Goal: Task Accomplishment & Management: Manage account settings

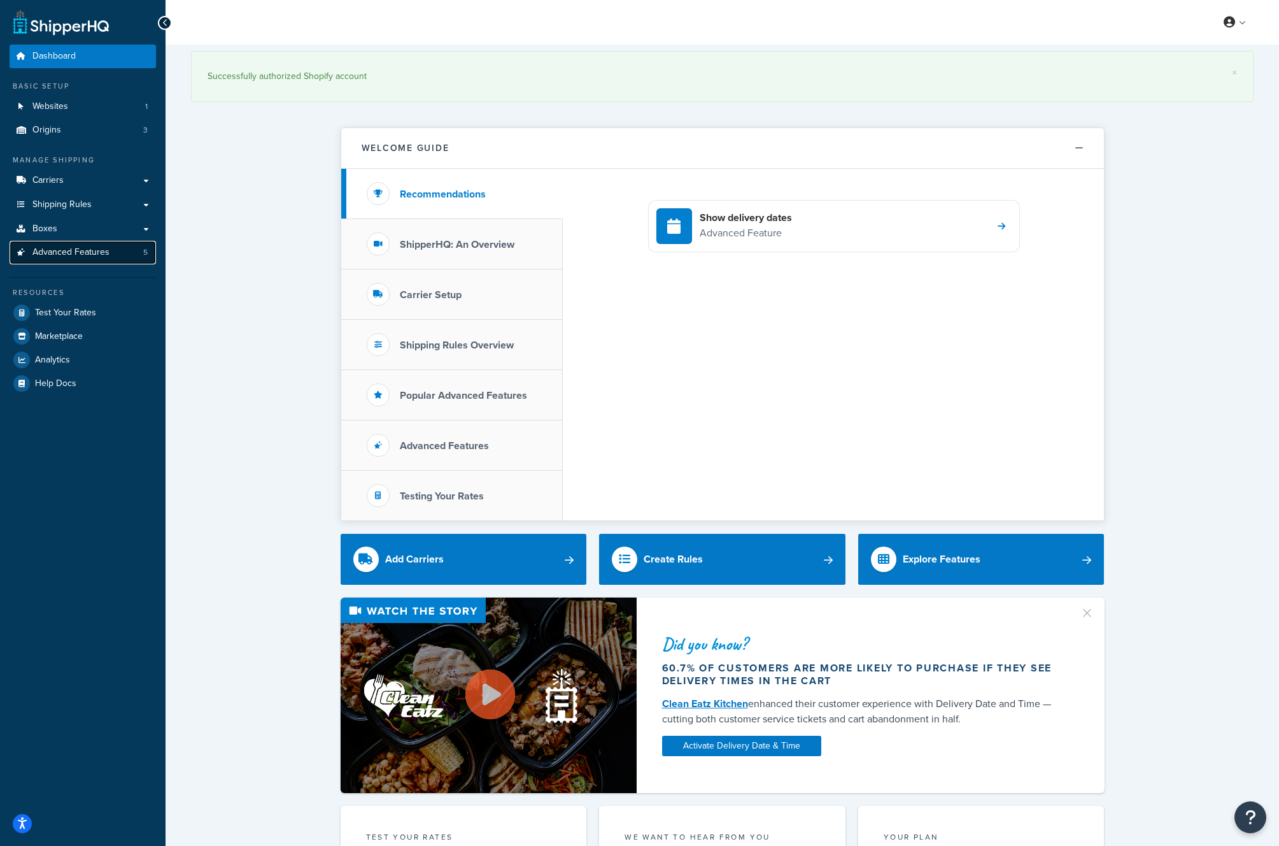
click at [87, 248] on span "Advanced Features" at bounding box center [70, 252] width 77 height 11
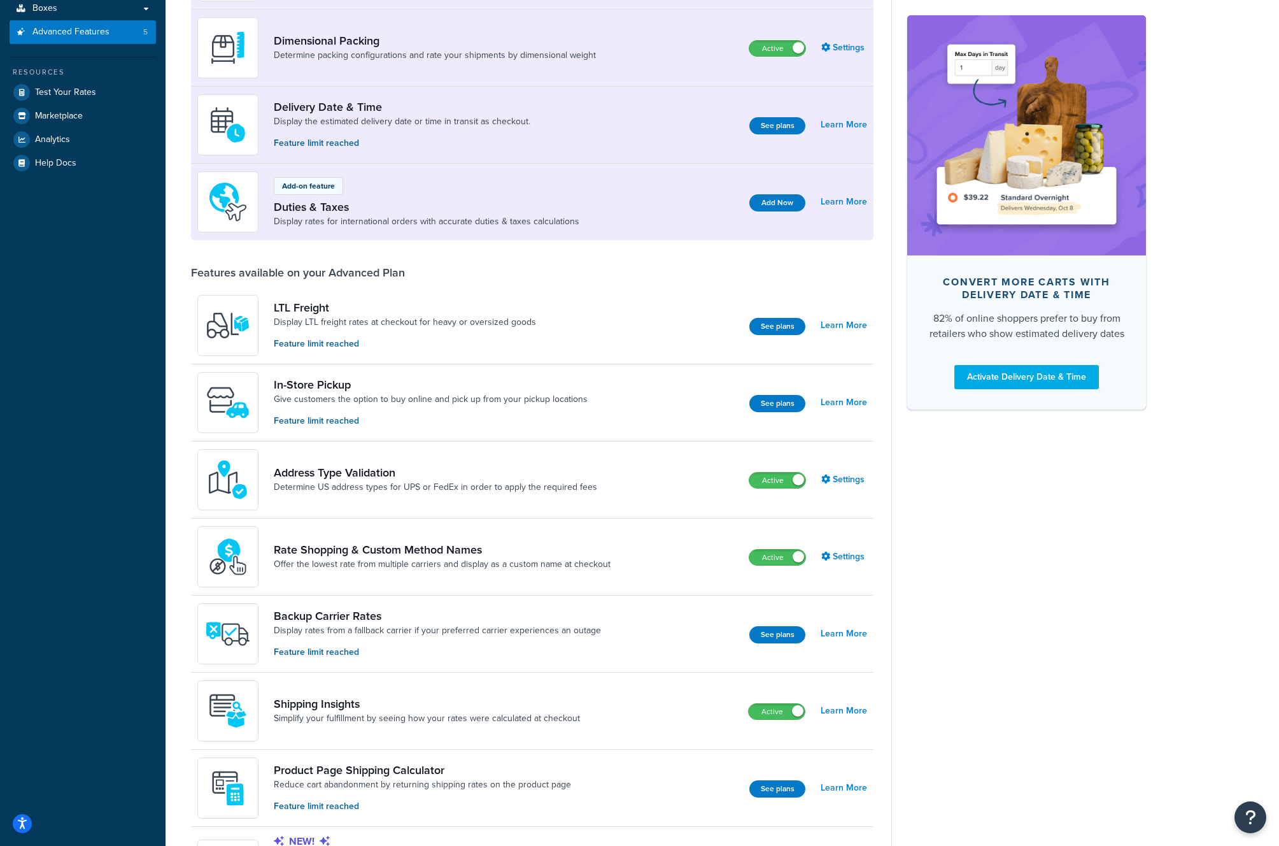
scroll to position [252, 0]
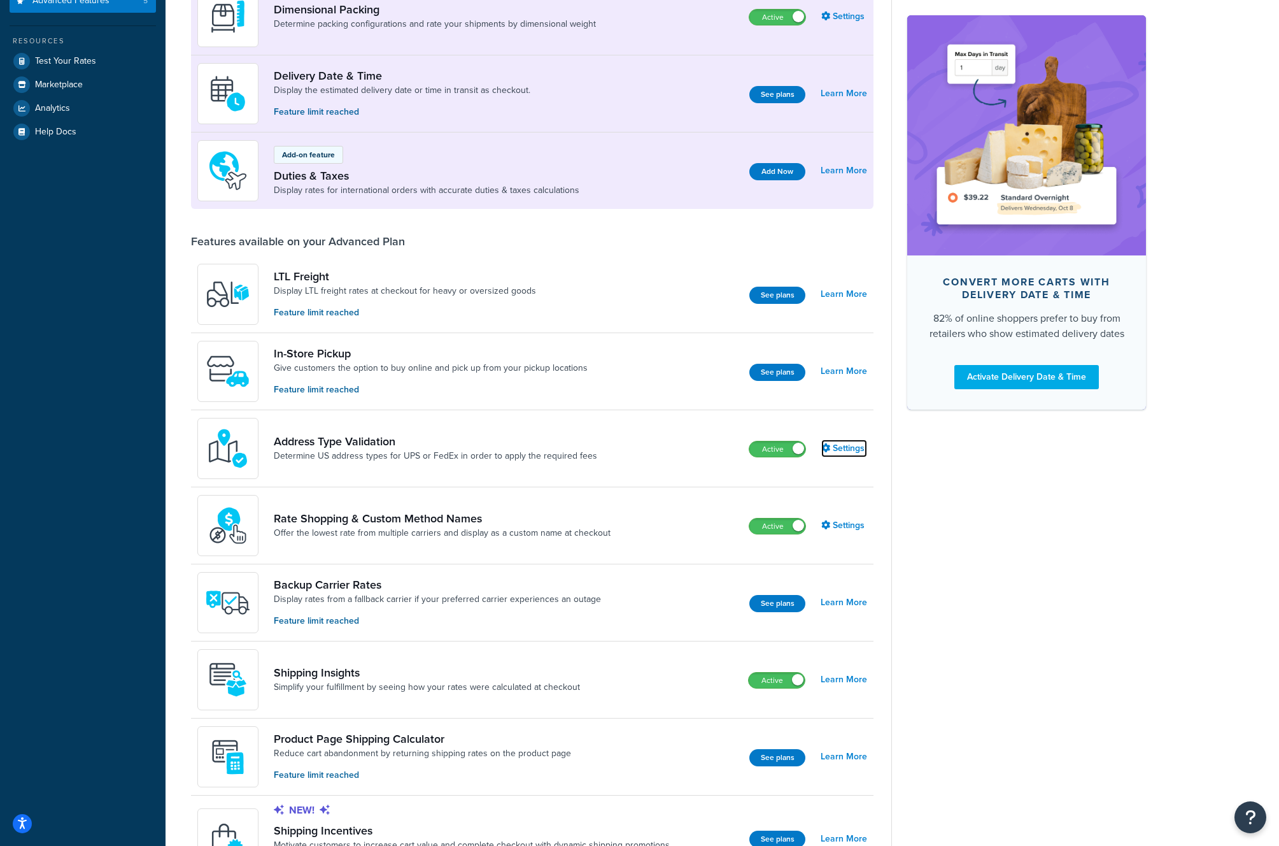
click at [839, 450] on link "Settings" at bounding box center [844, 448] width 46 height 18
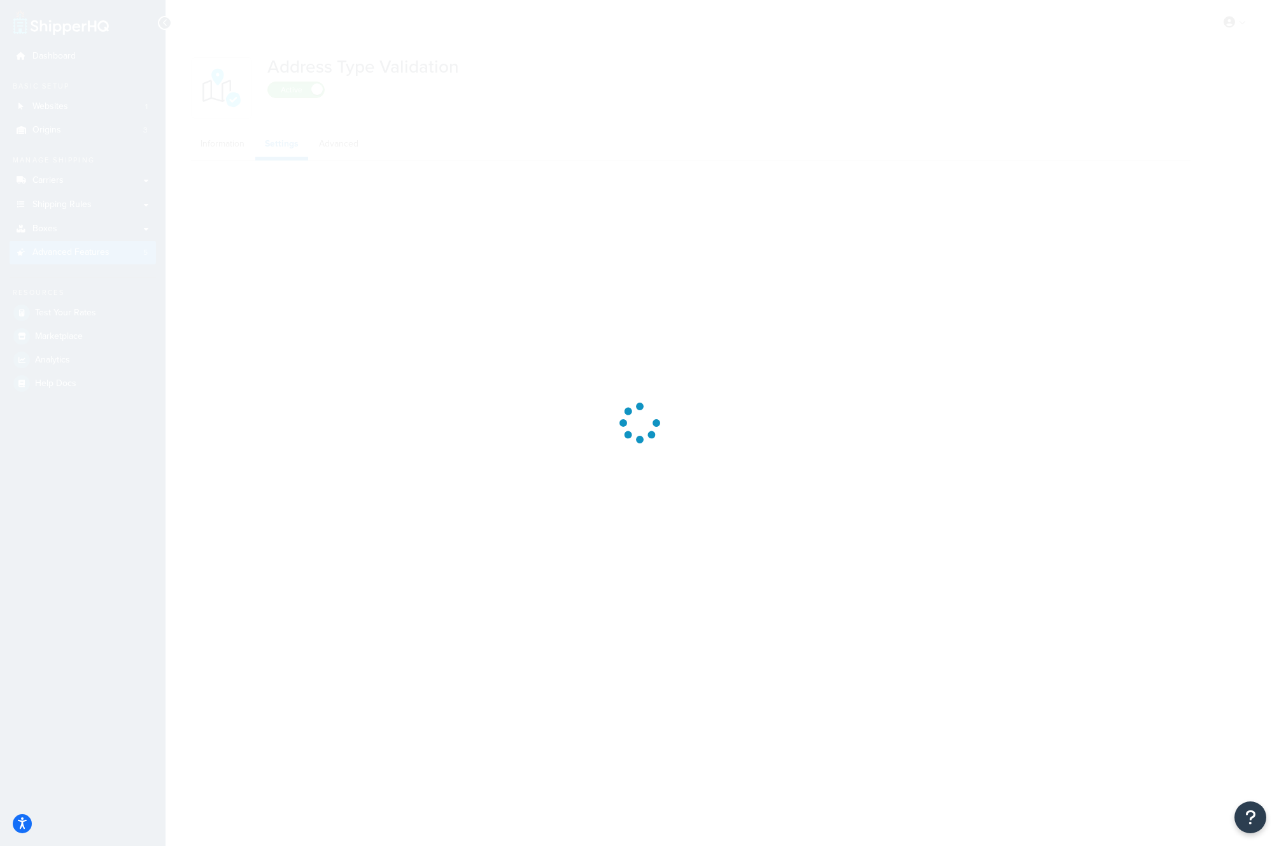
select select "148874"
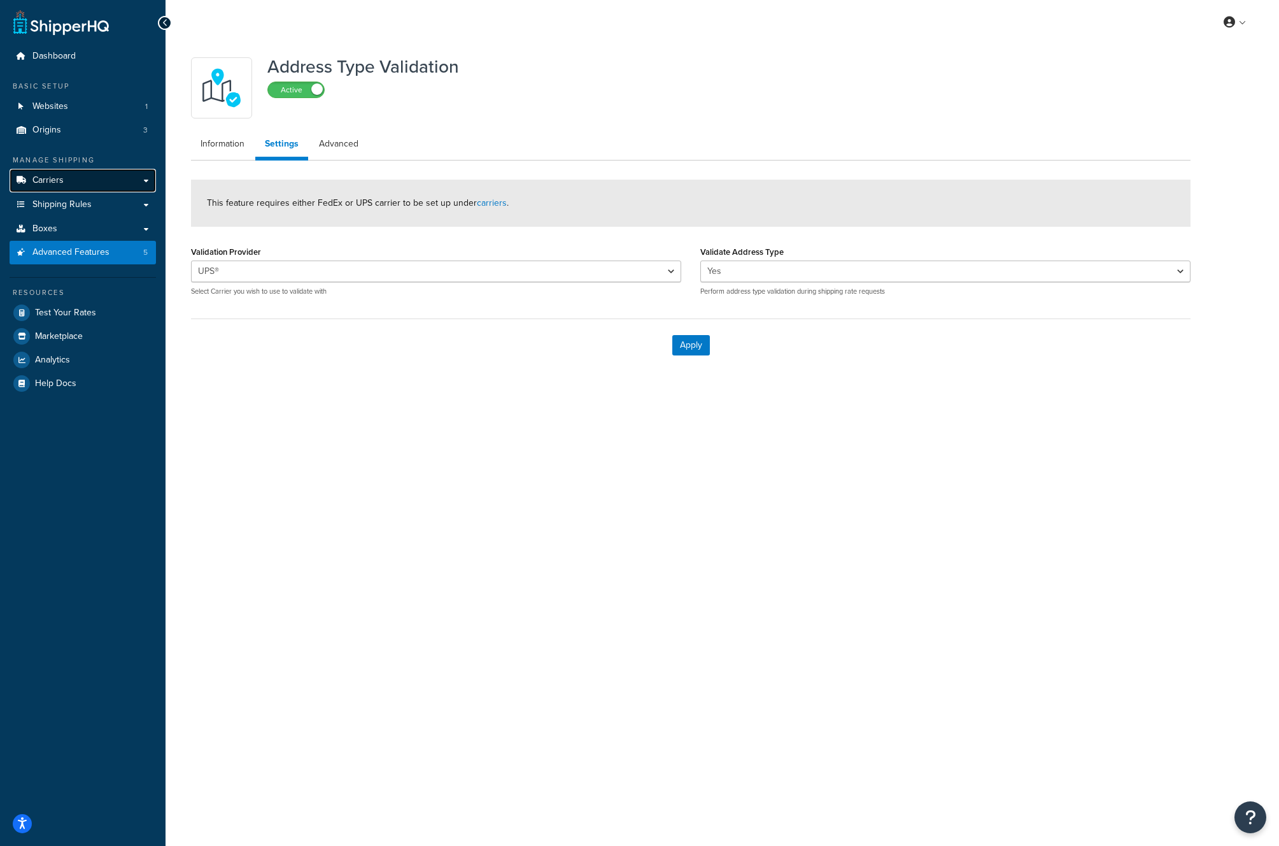
click at [38, 177] on span "Carriers" at bounding box center [47, 180] width 31 height 11
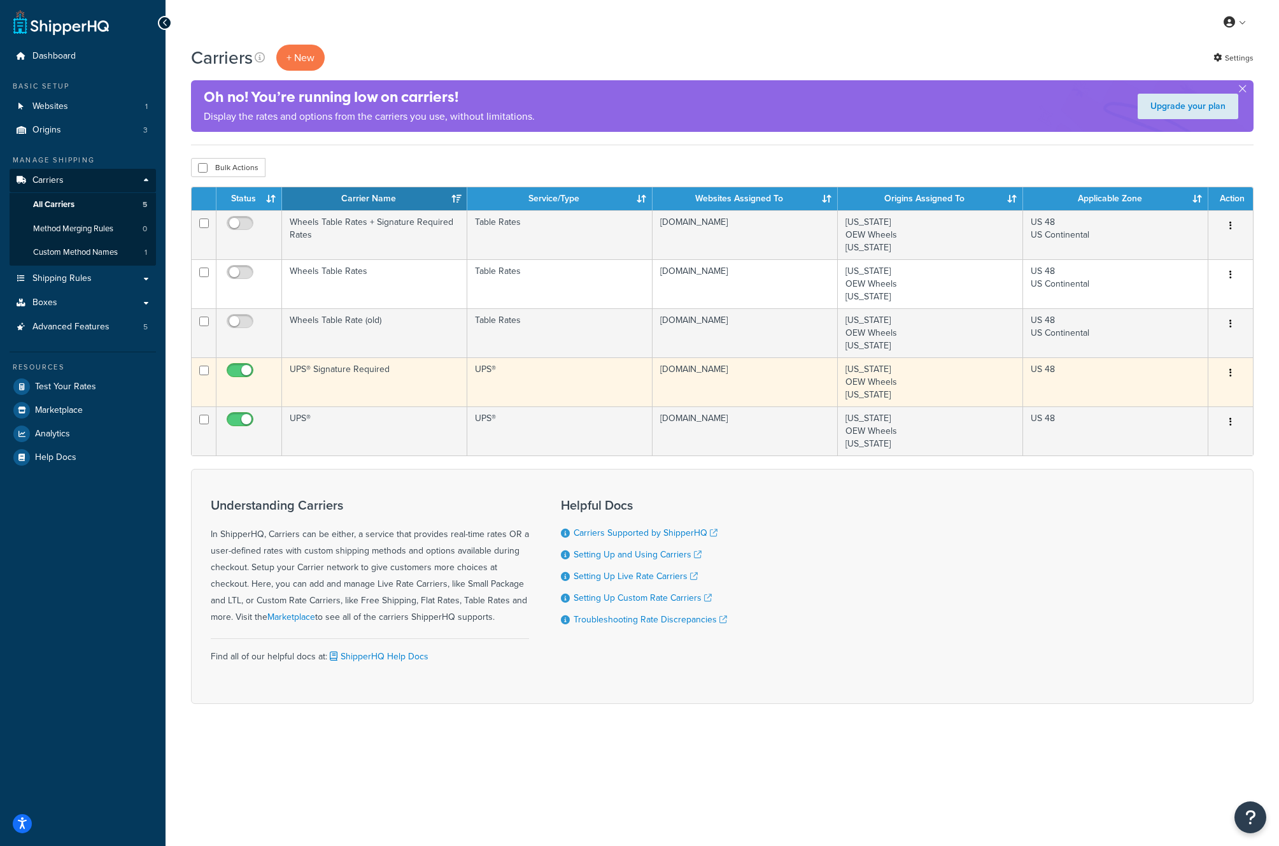
click at [1234, 373] on button "button" at bounding box center [1231, 373] width 18 height 20
click at [1183, 399] on link "Edit" at bounding box center [1179, 399] width 101 height 26
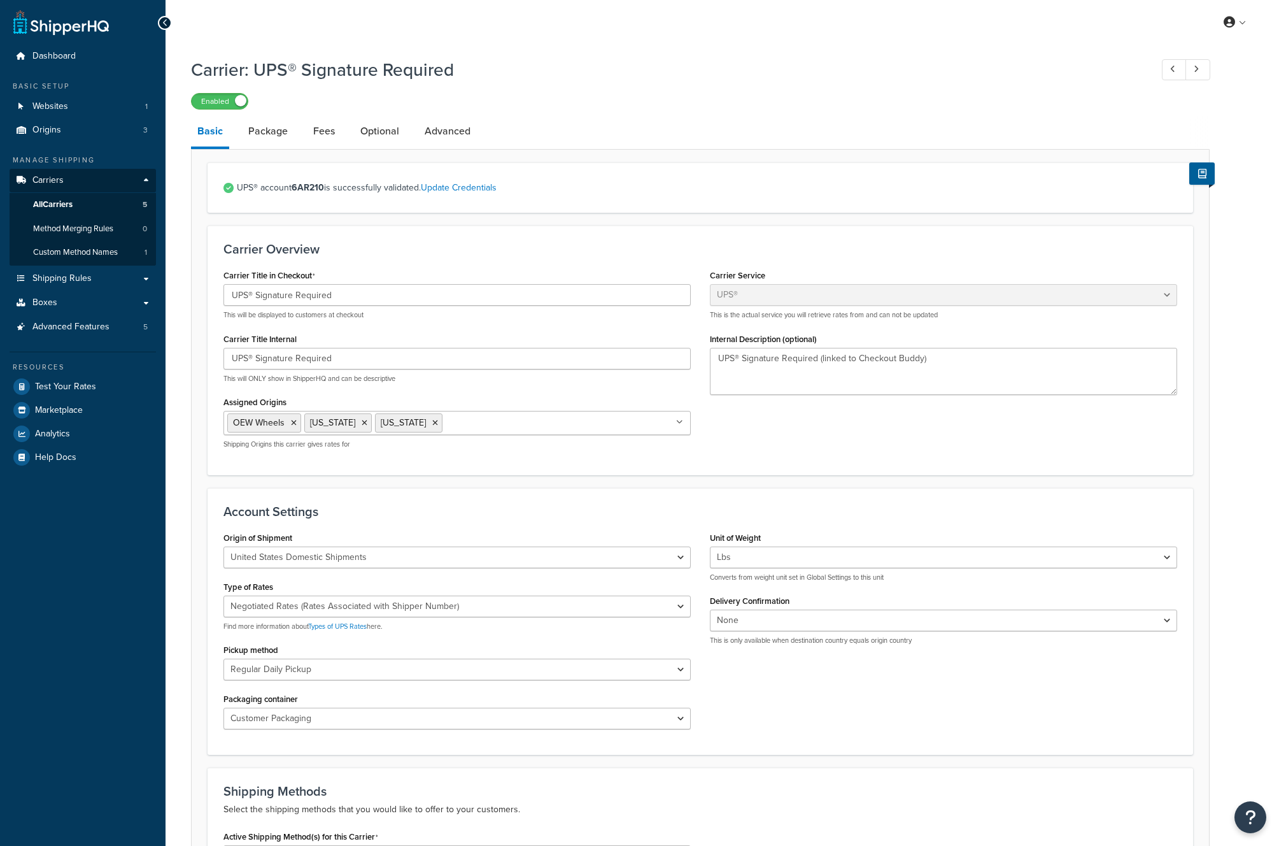
select select "ups"
click at [371, 133] on link "Optional" at bounding box center [380, 131] width 52 height 31
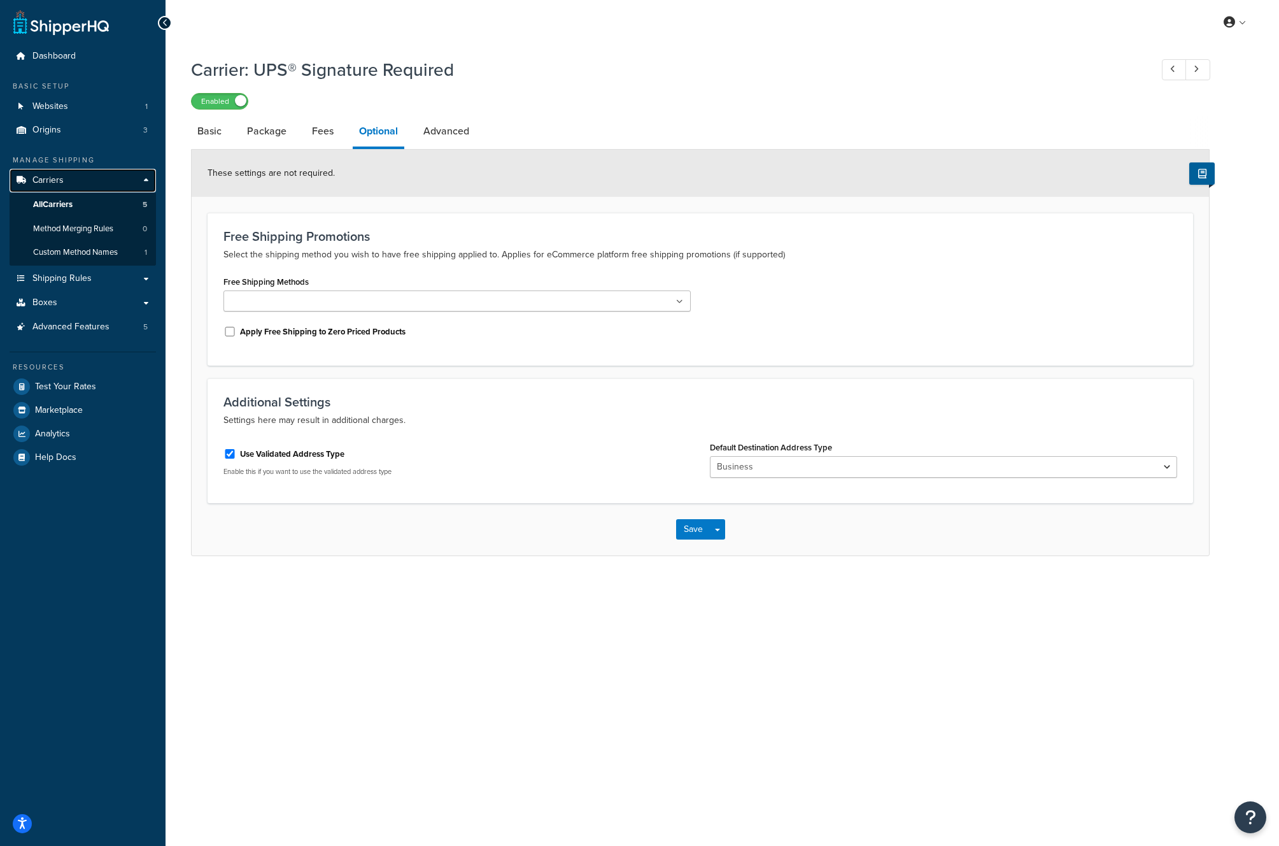
click at [46, 181] on span "Carriers" at bounding box center [47, 180] width 31 height 11
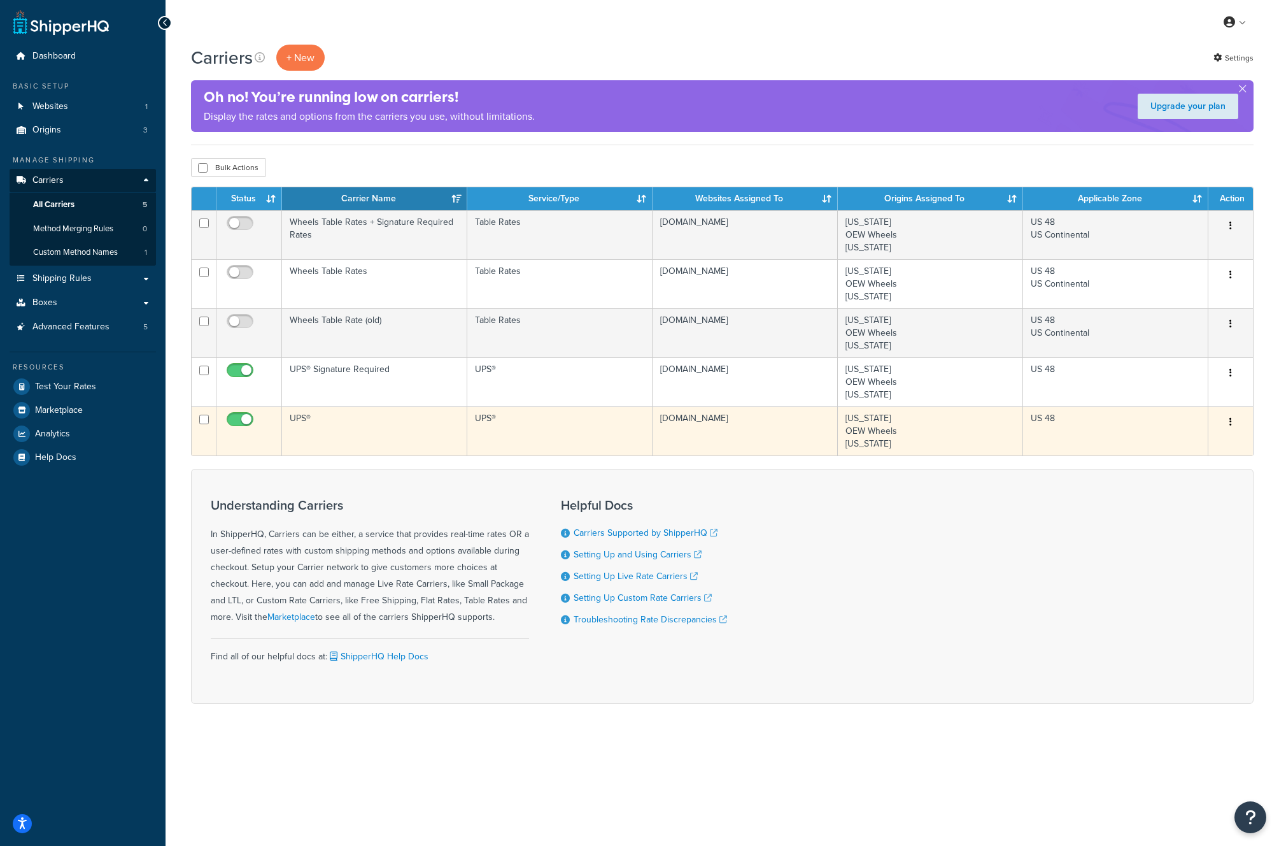
click at [1232, 423] on icon "button" at bounding box center [1231, 421] width 3 height 9
click at [1153, 453] on link "Edit" at bounding box center [1179, 448] width 101 height 26
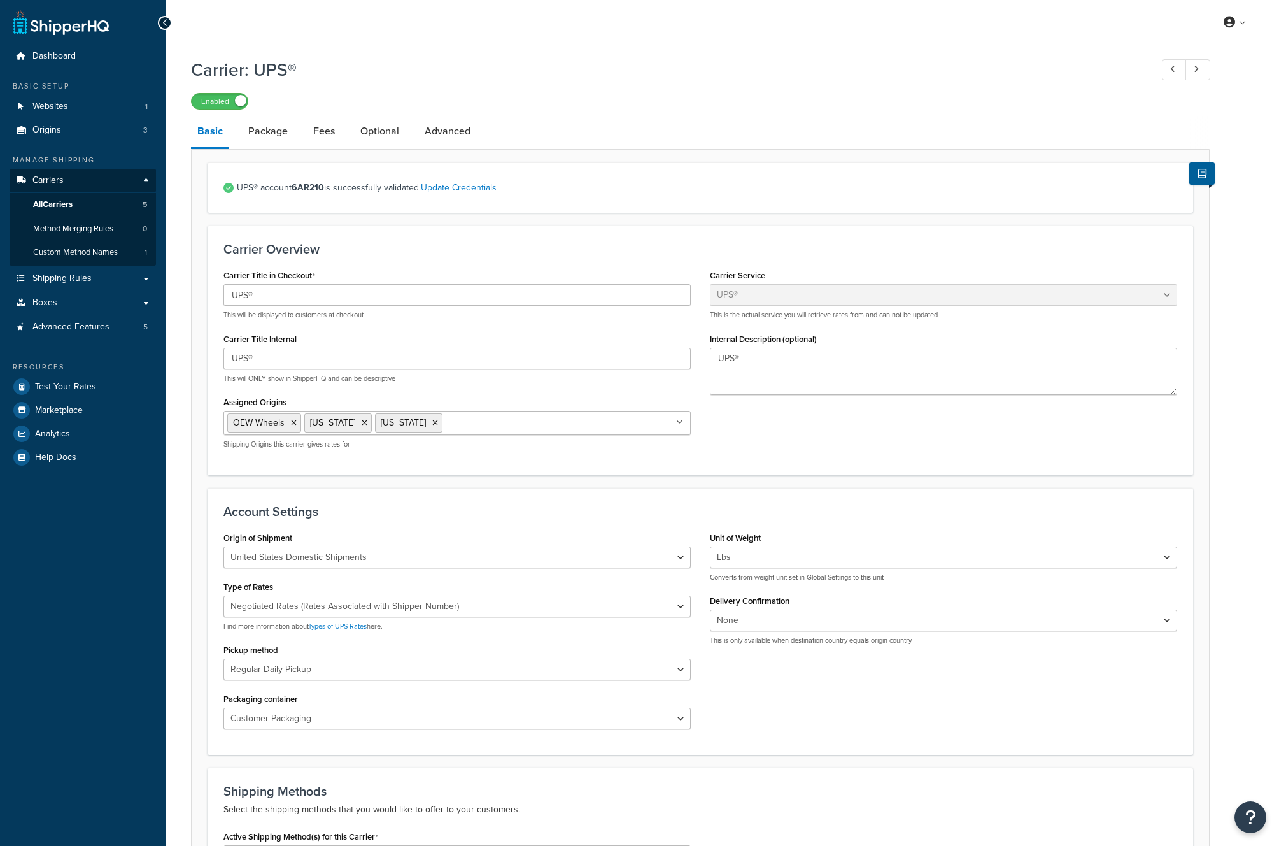
select select "ups"
click at [373, 134] on link "Optional" at bounding box center [380, 131] width 52 height 31
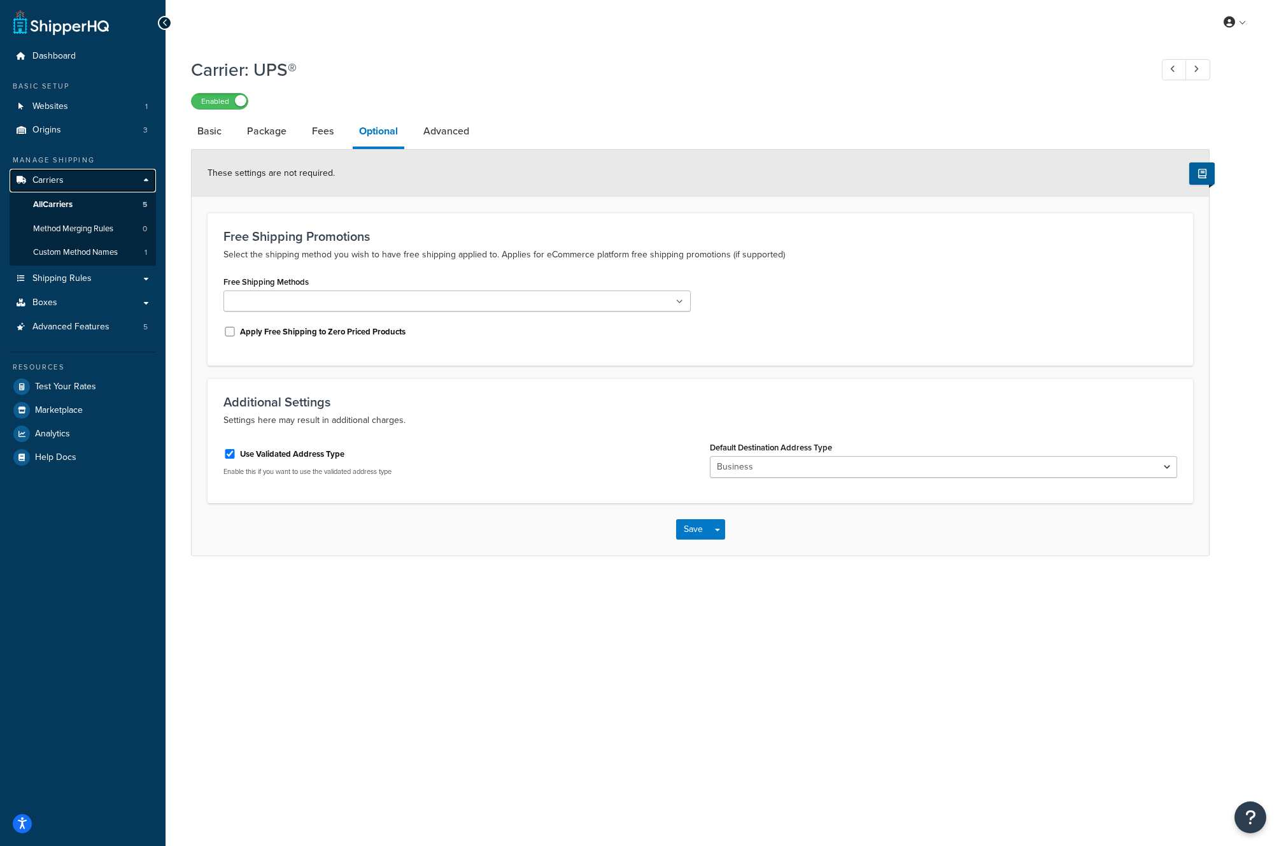
click at [59, 181] on span "Carriers" at bounding box center [47, 180] width 31 height 11
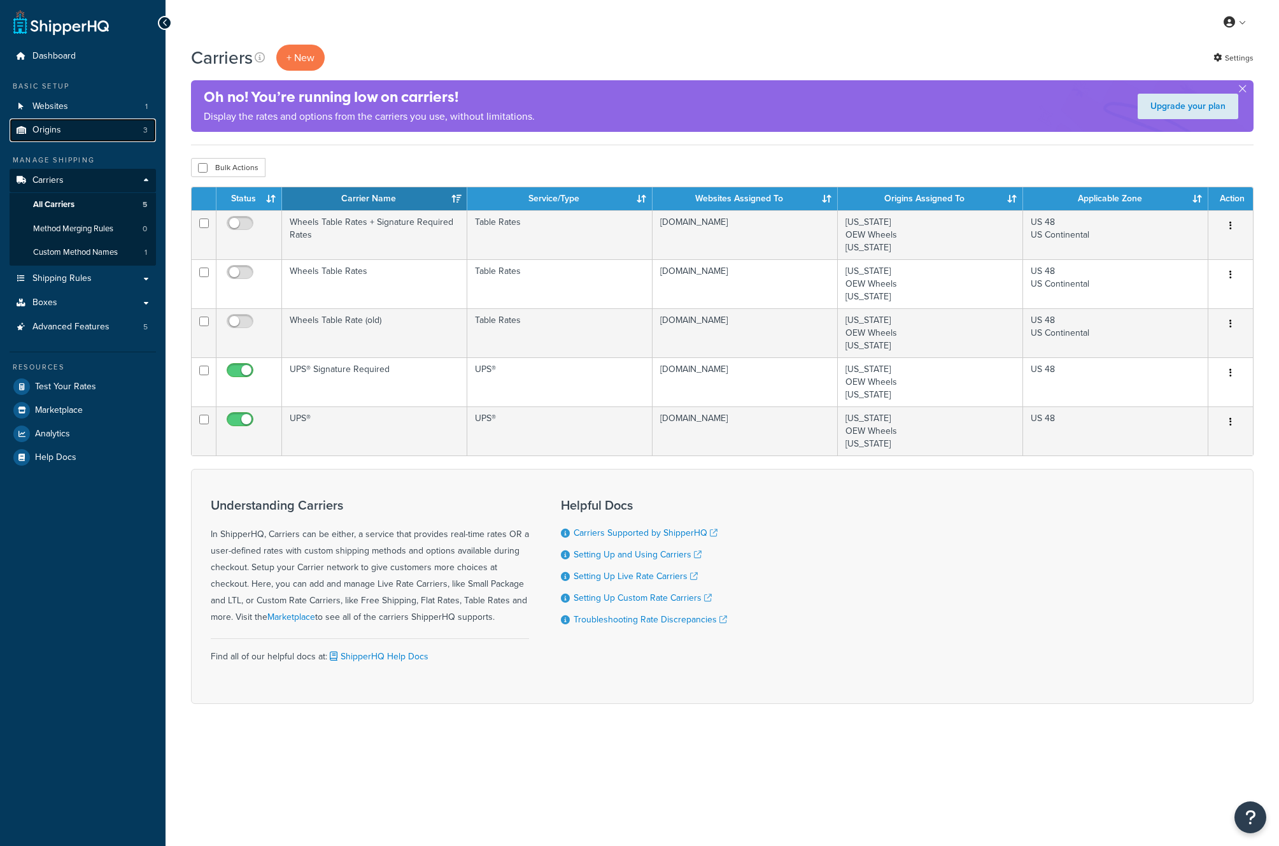
drag, startPoint x: 0, startPoint y: 0, endPoint x: 48, endPoint y: 128, distance: 136.8
click at [48, 128] on span "Origins" at bounding box center [46, 130] width 29 height 11
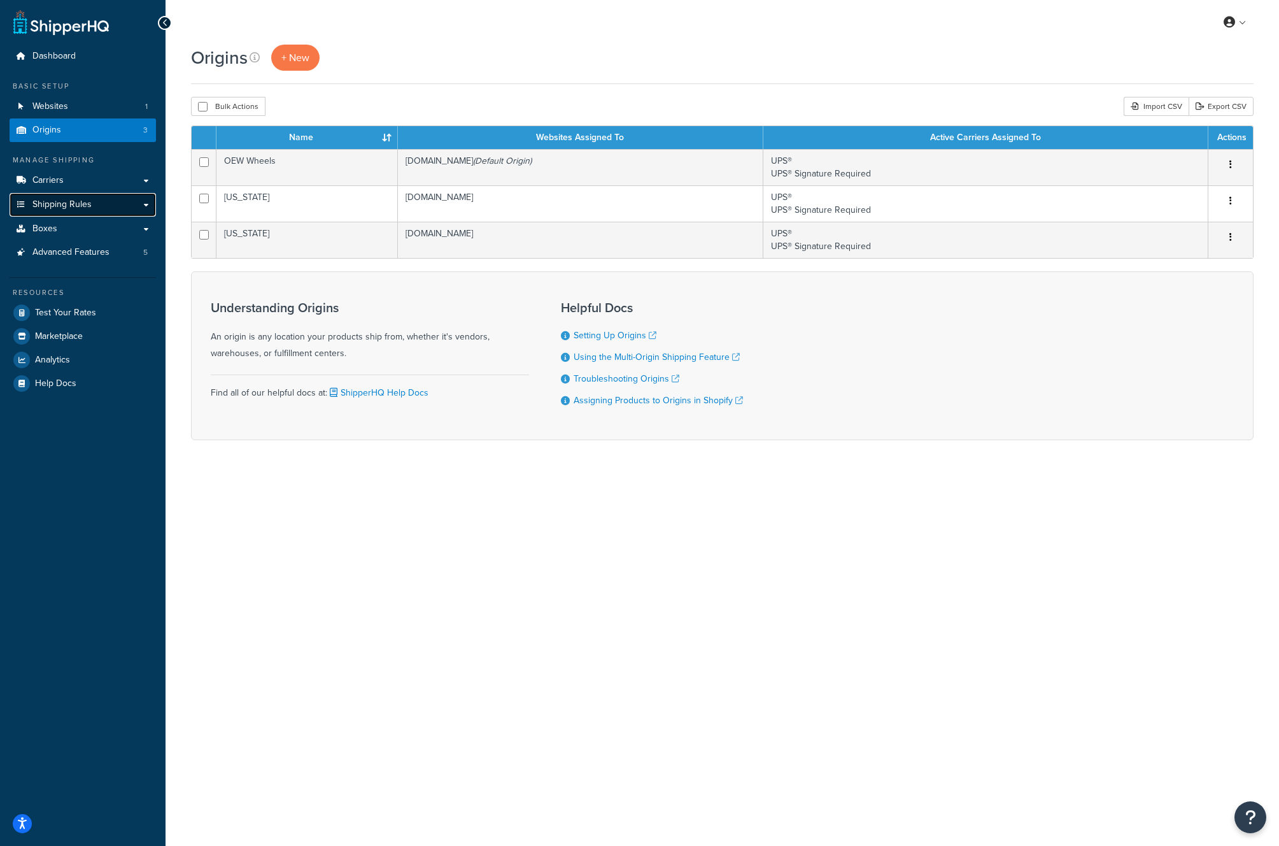
click at [90, 201] on span "Shipping Rules" at bounding box center [61, 204] width 59 height 11
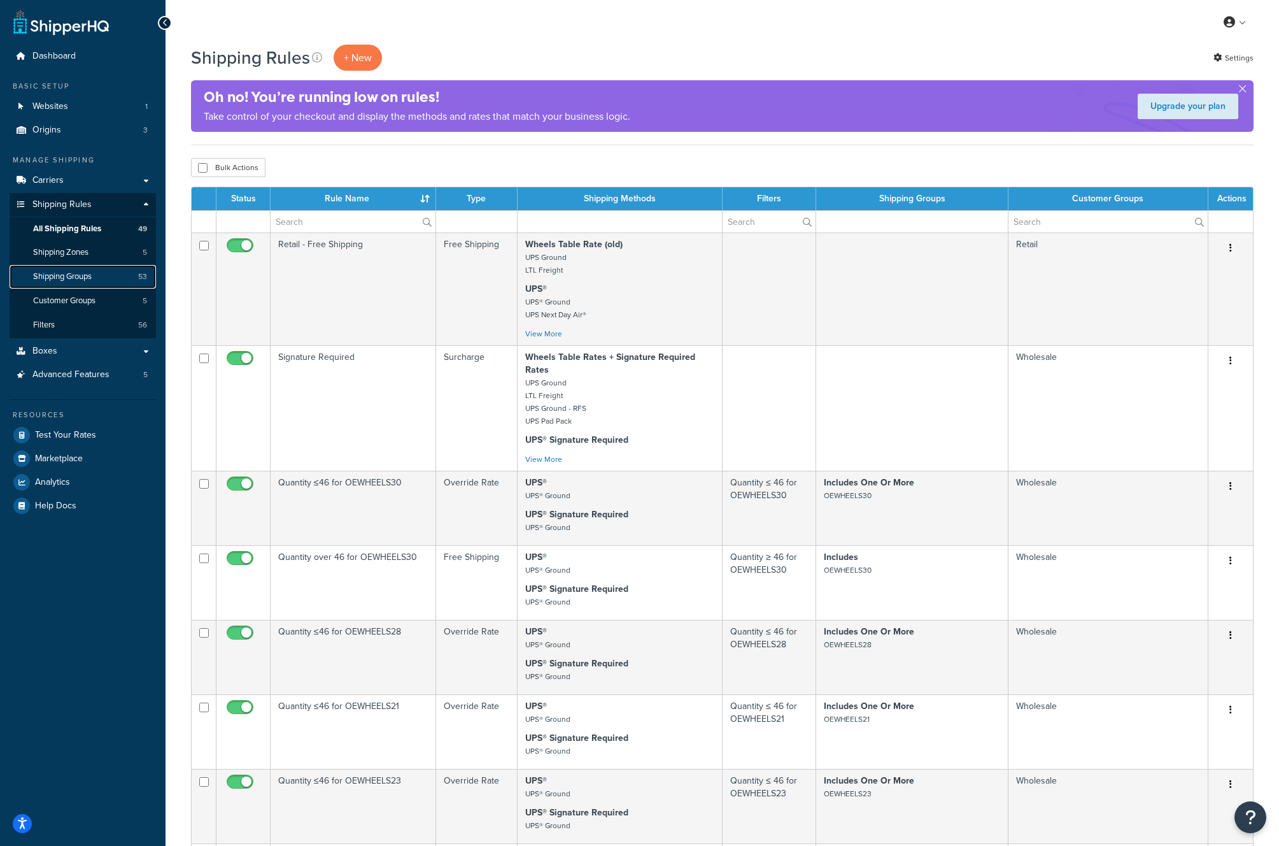
click at [78, 278] on span "Shipping Groups" at bounding box center [62, 276] width 59 height 11
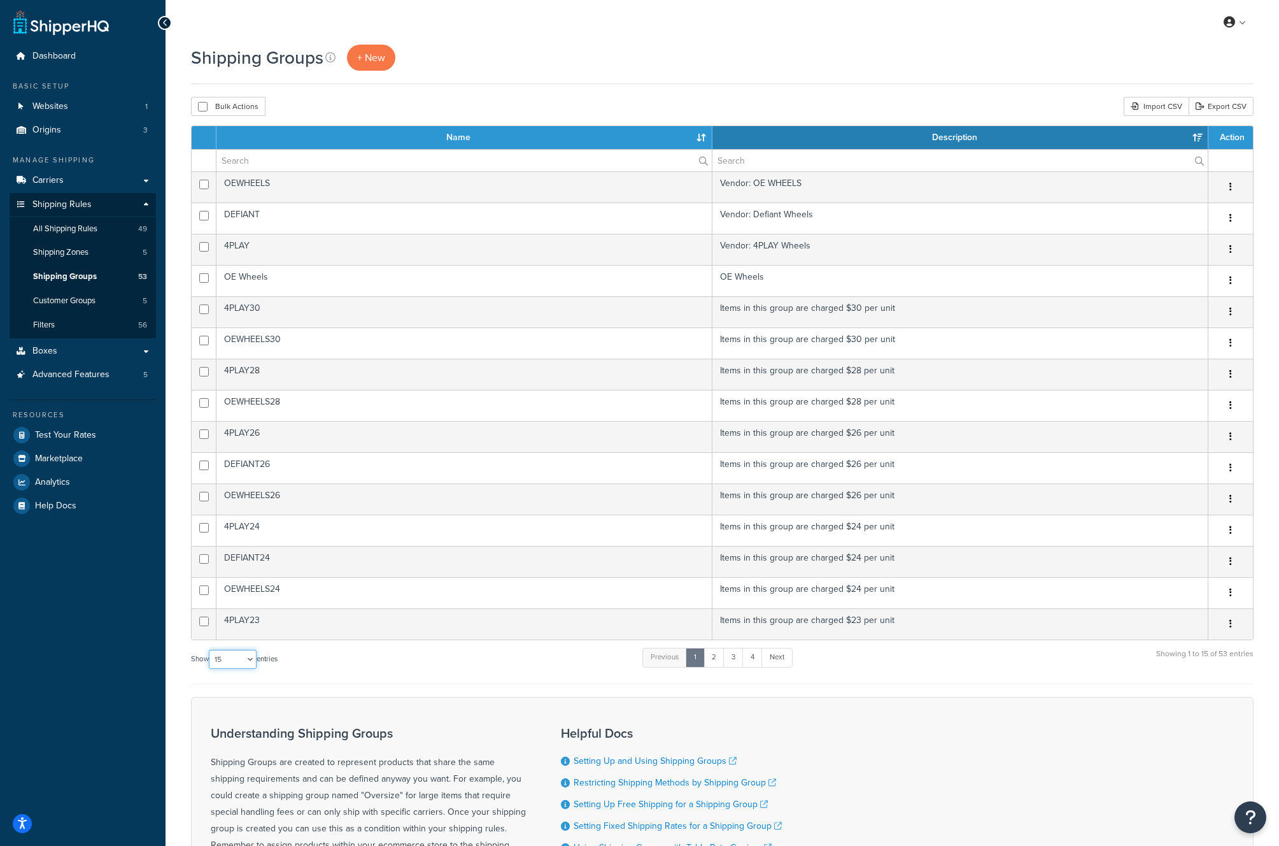
click at [225, 663] on select "10 15 25 50 100" at bounding box center [233, 659] width 48 height 19
click at [210, 669] on select "10 15 25 50 100" at bounding box center [233, 659] width 48 height 19
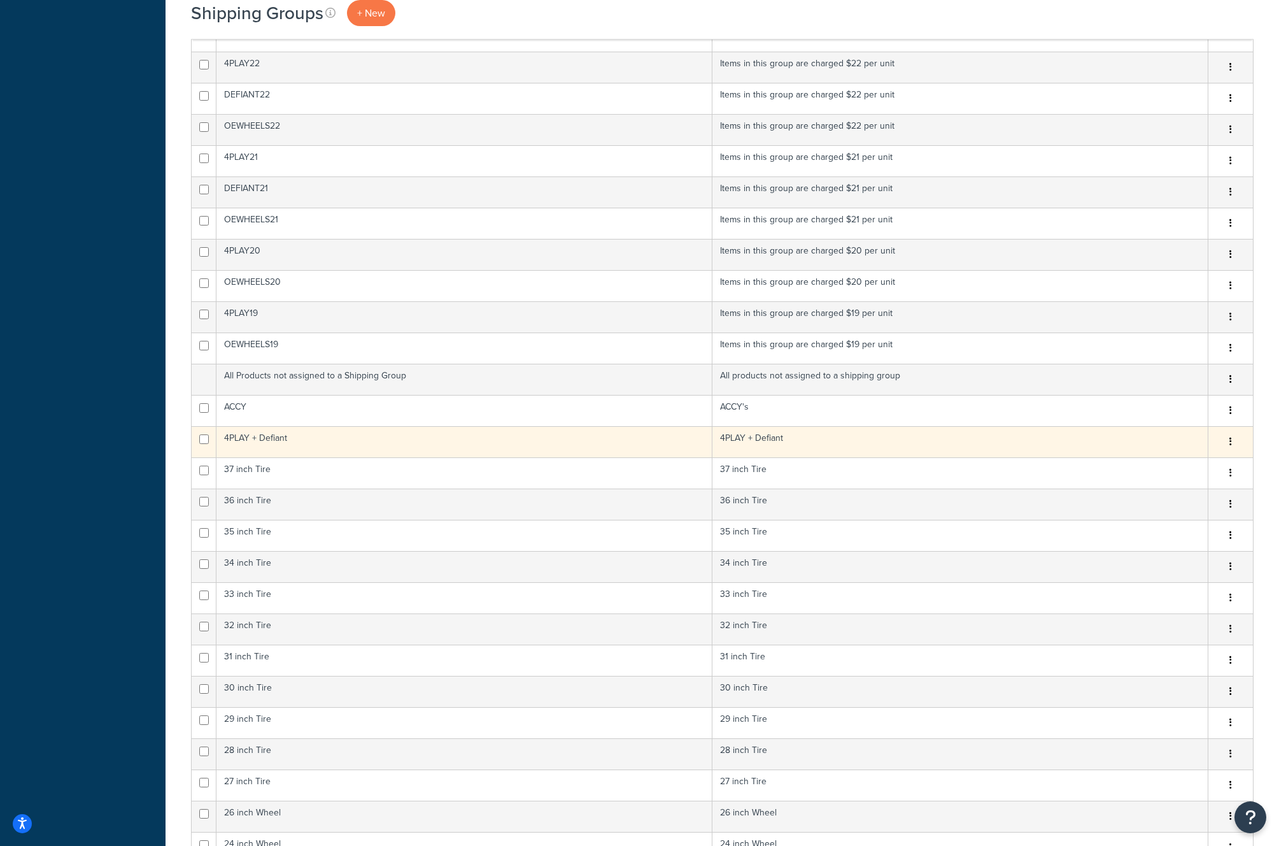
scroll to position [615, 0]
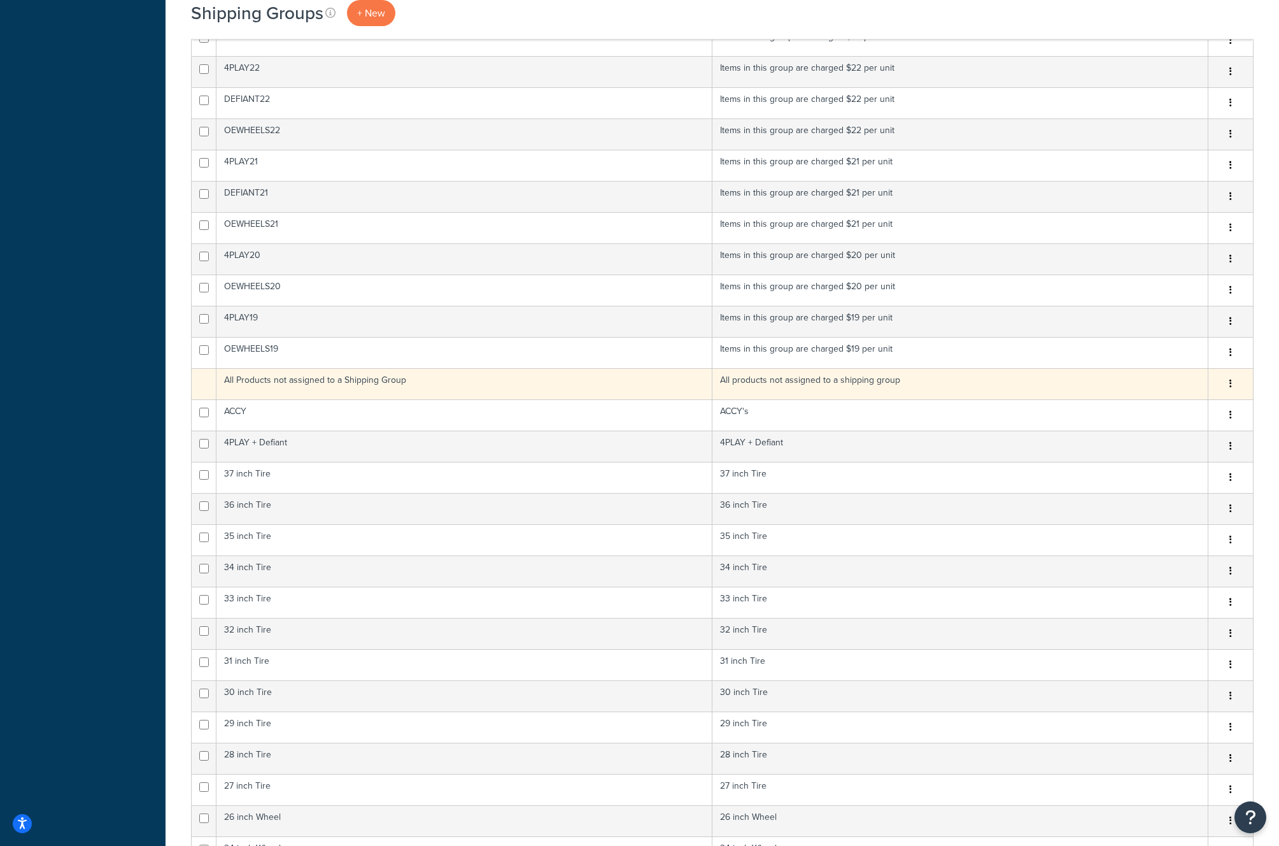
click at [1232, 387] on button "button" at bounding box center [1231, 384] width 18 height 20
click at [1020, 383] on td "All products not assigned to a shipping group" at bounding box center [961, 383] width 496 height 31
click at [359, 381] on td "All Products not assigned to a Shipping Group" at bounding box center [465, 383] width 496 height 31
click at [1230, 381] on icon "button" at bounding box center [1231, 383] width 3 height 9
drag, startPoint x: 1095, startPoint y: 374, endPoint x: 1009, endPoint y: 385, distance: 86.6
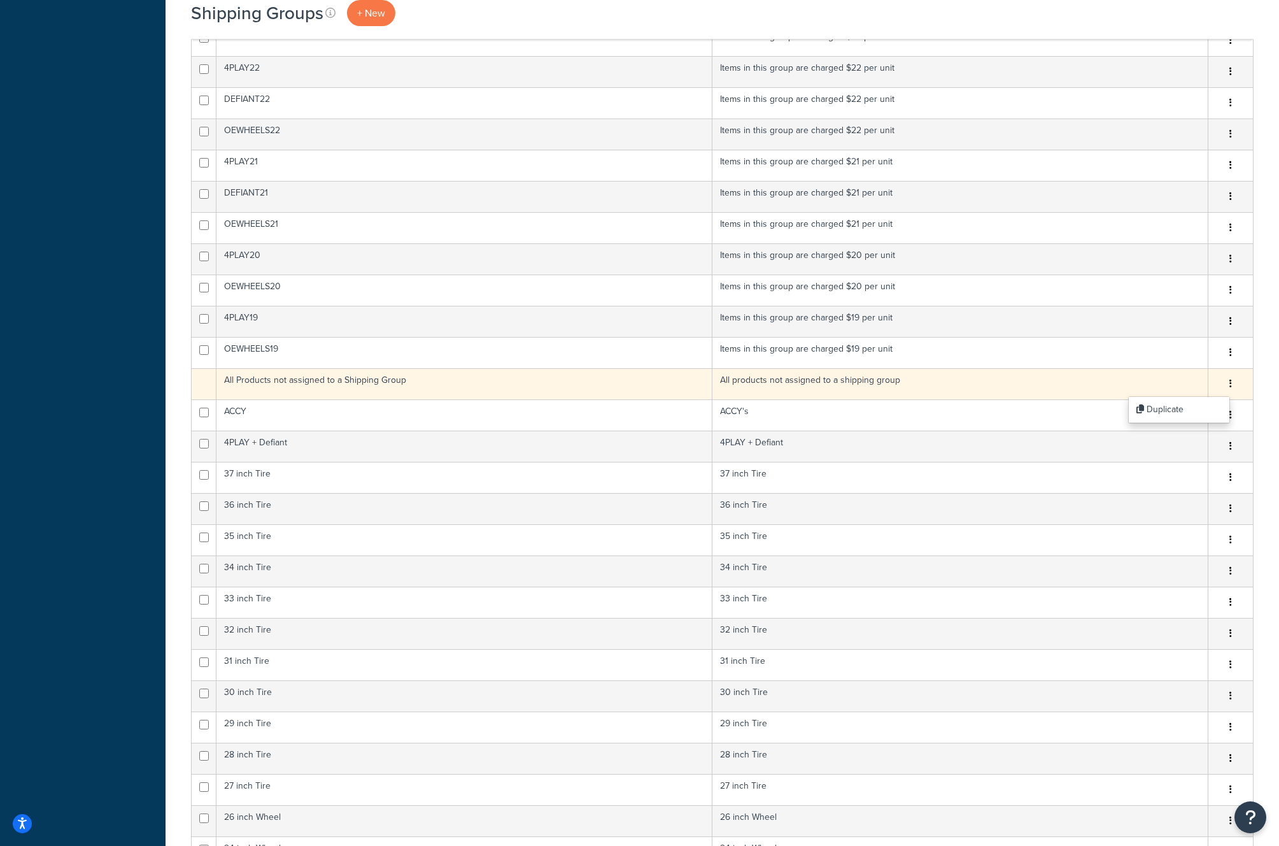
click at [1095, 375] on td "All products not assigned to a shipping group" at bounding box center [961, 383] width 496 height 31
click at [992, 384] on td "All products not assigned to a shipping group" at bounding box center [961, 383] width 496 height 31
click at [970, 384] on td "All products not assigned to a shipping group" at bounding box center [961, 383] width 496 height 31
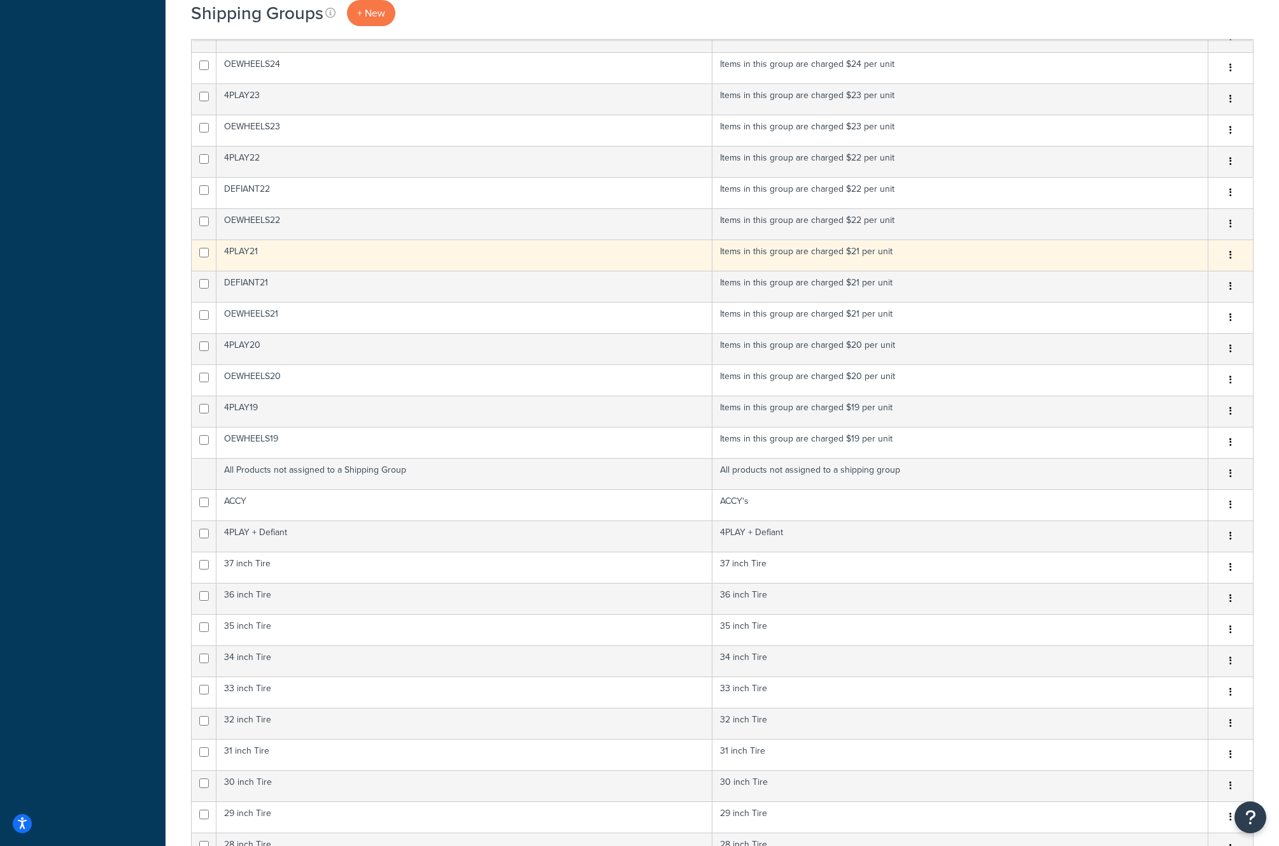
scroll to position [555, 0]
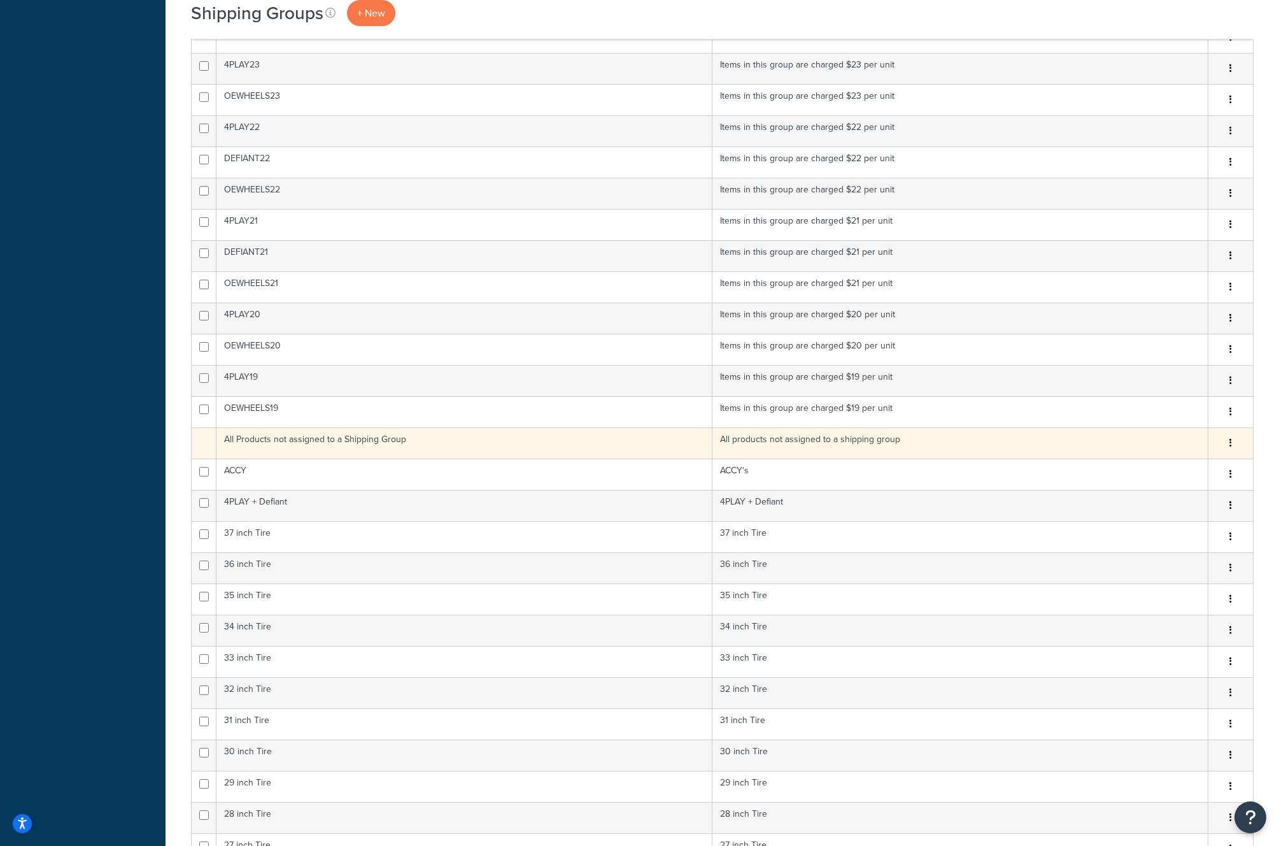
click at [467, 455] on td "All Products not assigned to a Shipping Group" at bounding box center [465, 442] width 496 height 31
click at [380, 442] on td "All Products not assigned to a Shipping Group" at bounding box center [465, 442] width 496 height 31
click at [352, 442] on td "All Products not assigned to a Shipping Group" at bounding box center [465, 442] width 496 height 31
drag, startPoint x: 352, startPoint y: 442, endPoint x: 380, endPoint y: 442, distance: 28.0
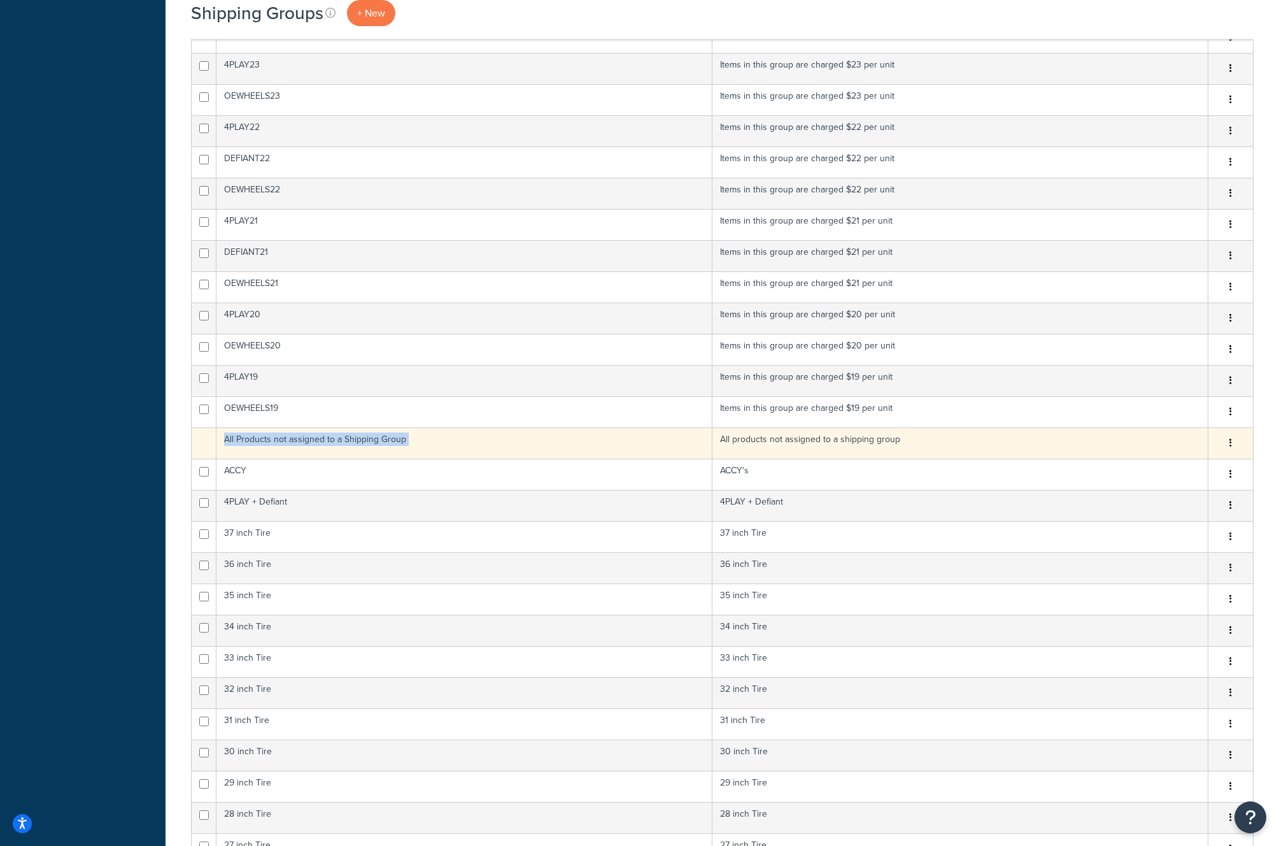
click at [353, 442] on td "All Products not assigned to a Shipping Group" at bounding box center [465, 442] width 496 height 31
click at [846, 444] on td "All products not assigned to a shipping group" at bounding box center [961, 442] width 496 height 31
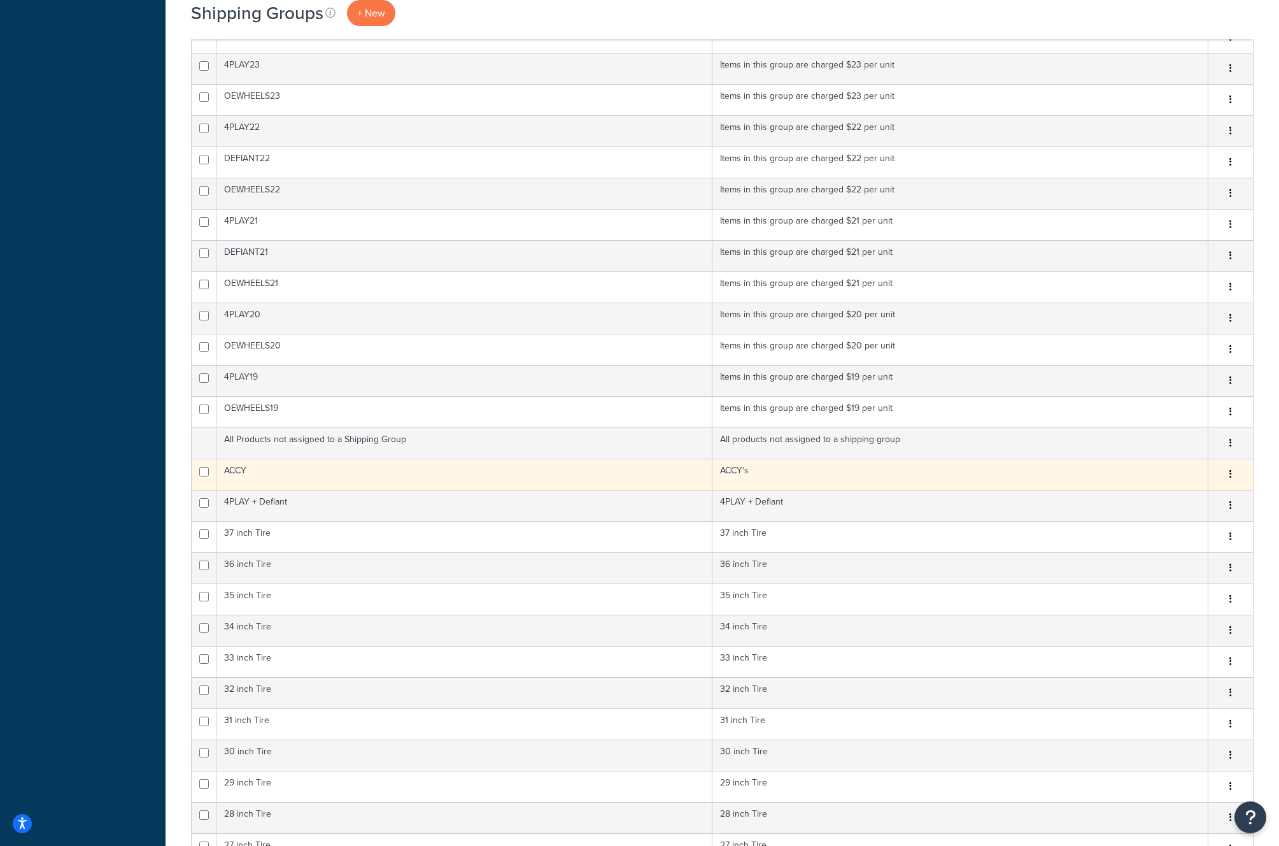
drag, startPoint x: 842, startPoint y: 452, endPoint x: 837, endPoint y: 459, distance: 8.2
click at [839, 457] on td "All products not assigned to a shipping group" at bounding box center [961, 442] width 496 height 31
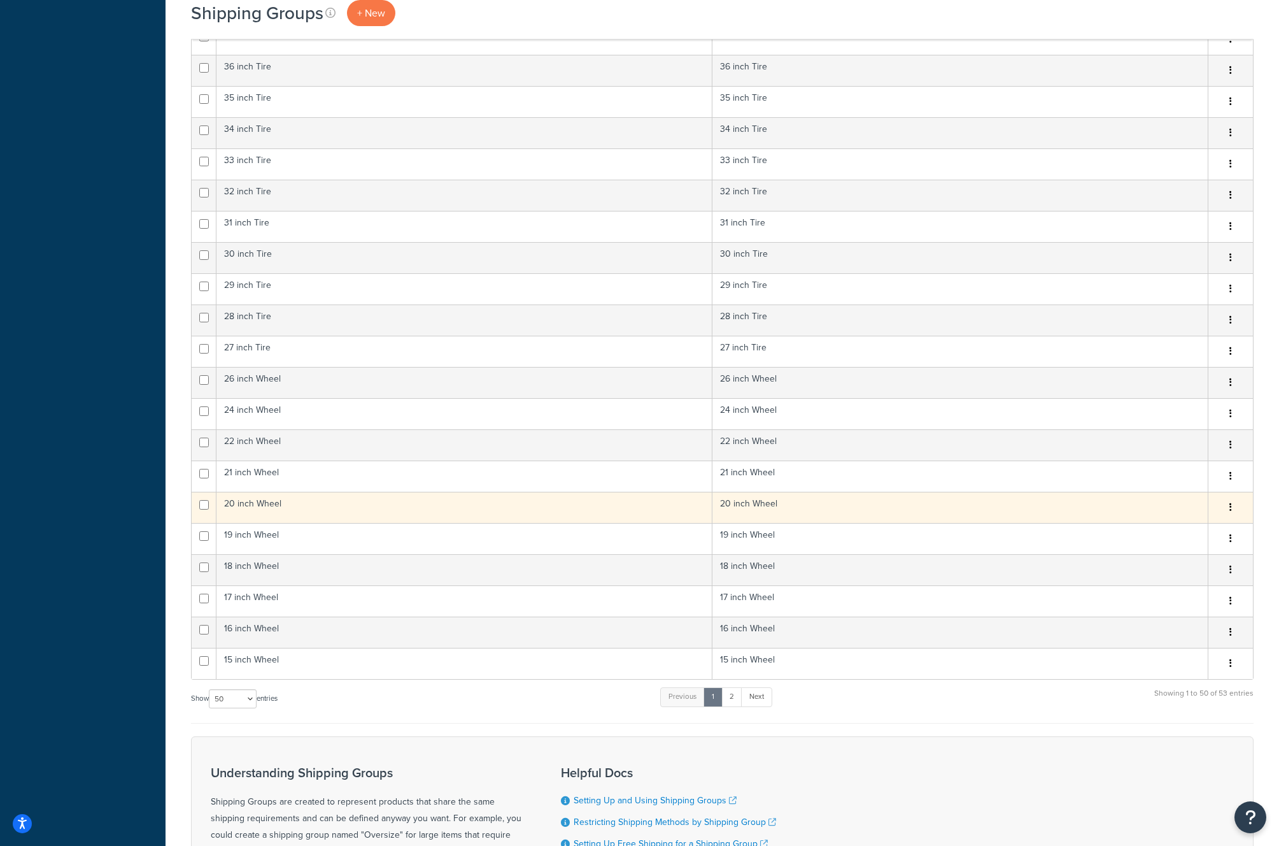
scroll to position [1090, 0]
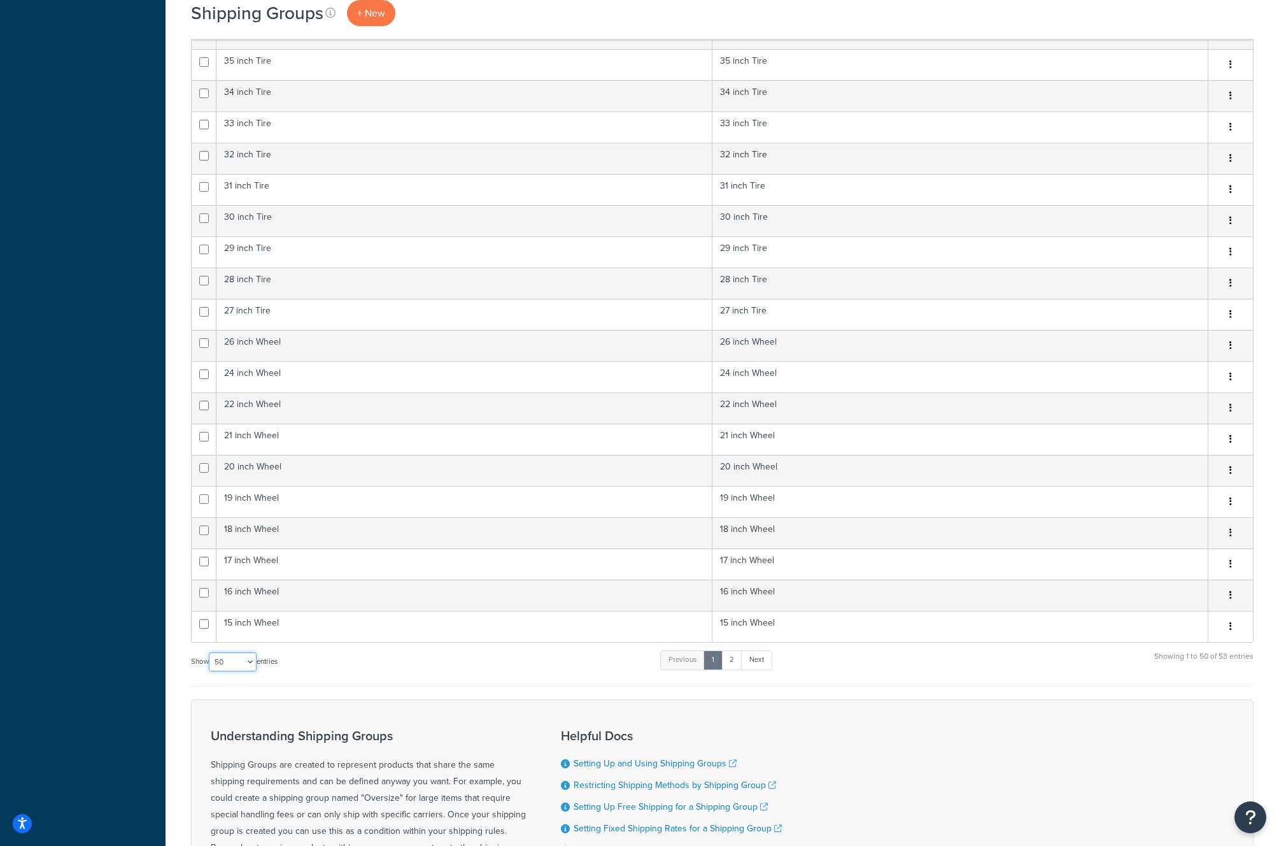
click at [238, 659] on select "10 15 25 50 100" at bounding box center [233, 661] width 48 height 19
select select "100"
click at [210, 671] on select "10 15 25 50 100" at bounding box center [233, 661] width 48 height 19
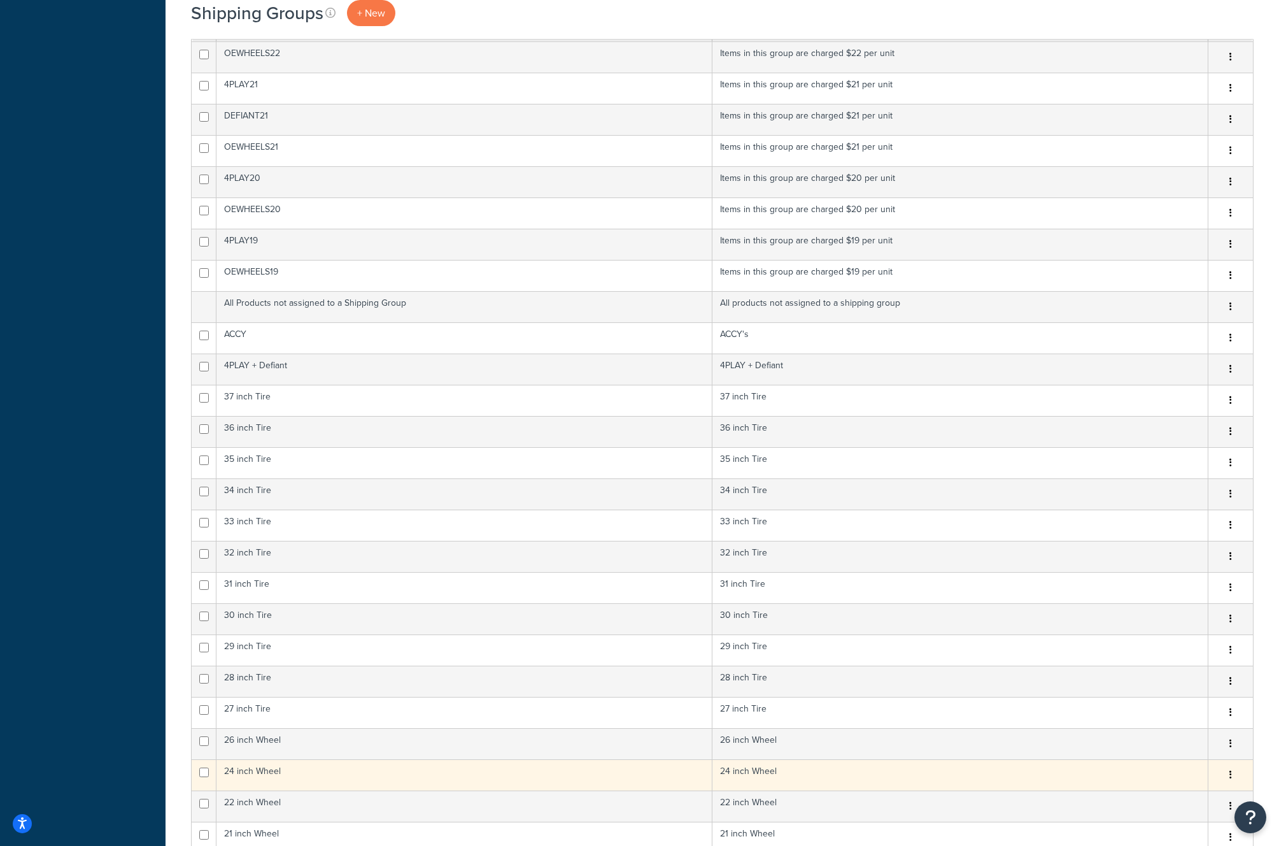
scroll to position [599, 0]
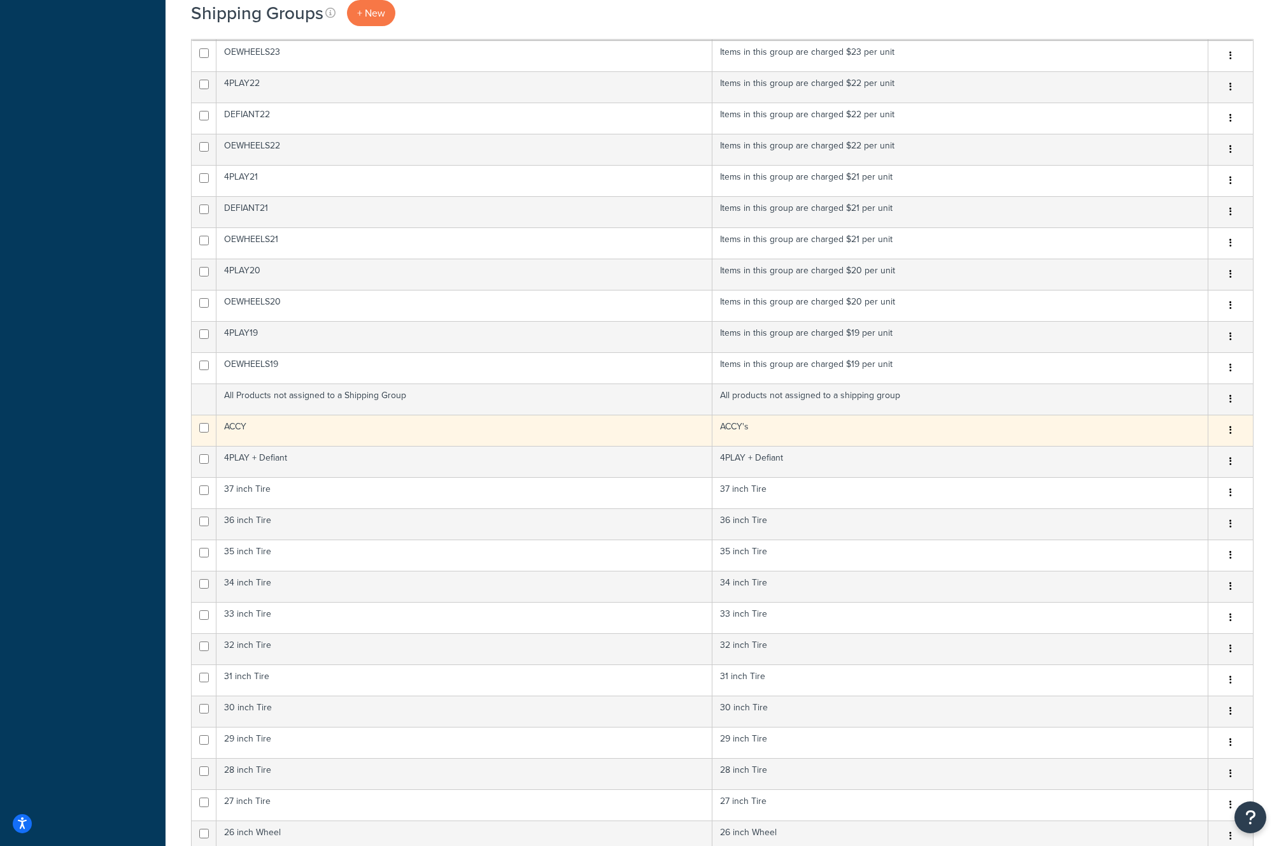
click at [1228, 432] on button "button" at bounding box center [1231, 430] width 18 height 20
click at [1162, 452] on link "Edit" at bounding box center [1179, 456] width 101 height 26
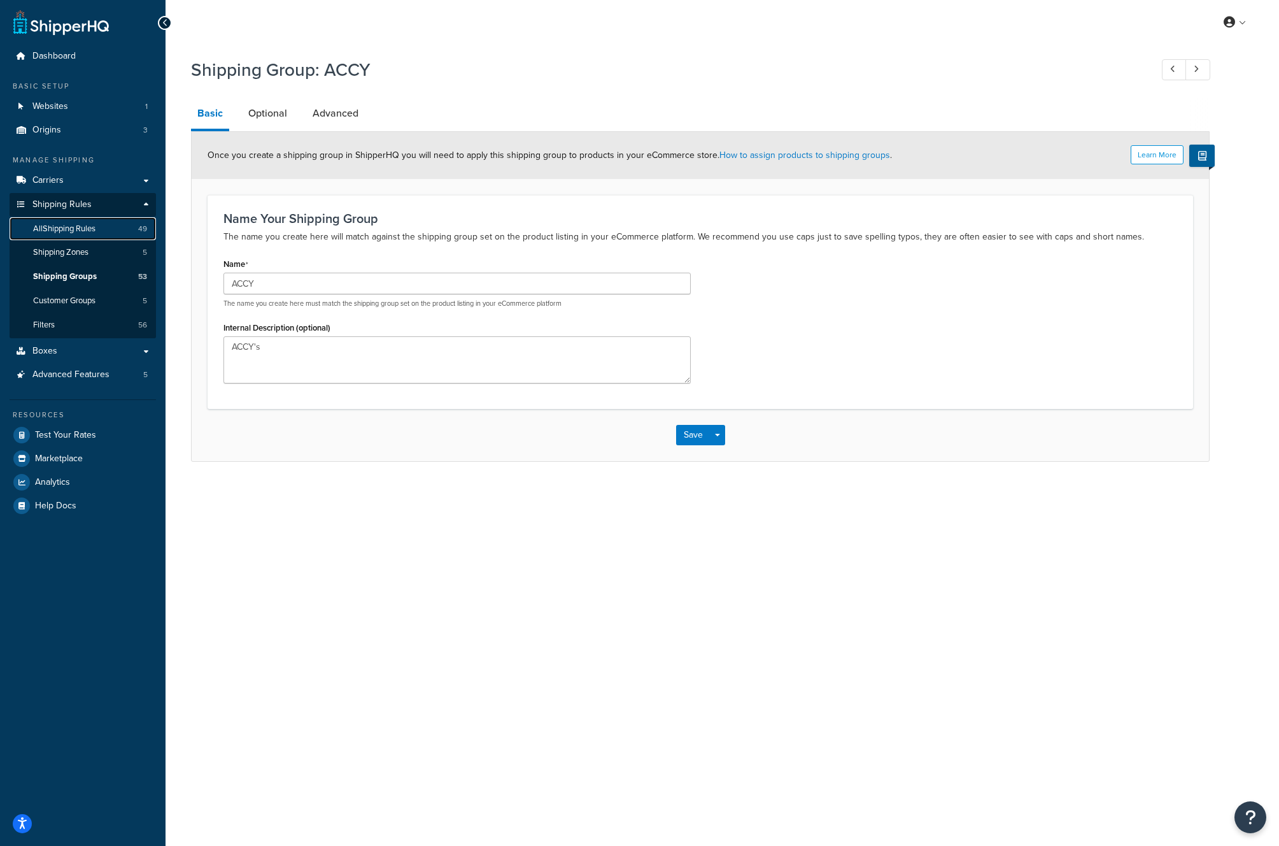
click at [68, 229] on span "All Shipping Rules" at bounding box center [64, 229] width 62 height 11
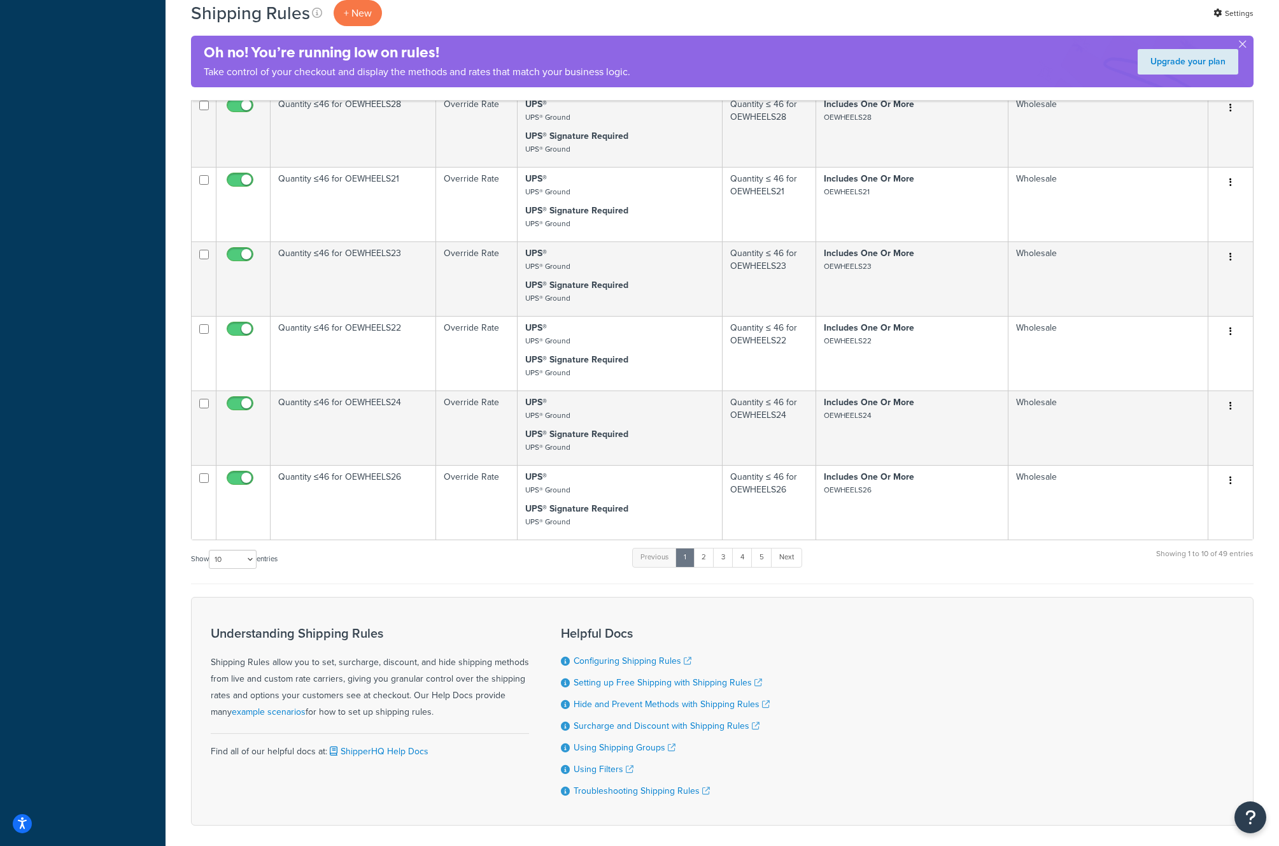
scroll to position [588, 0]
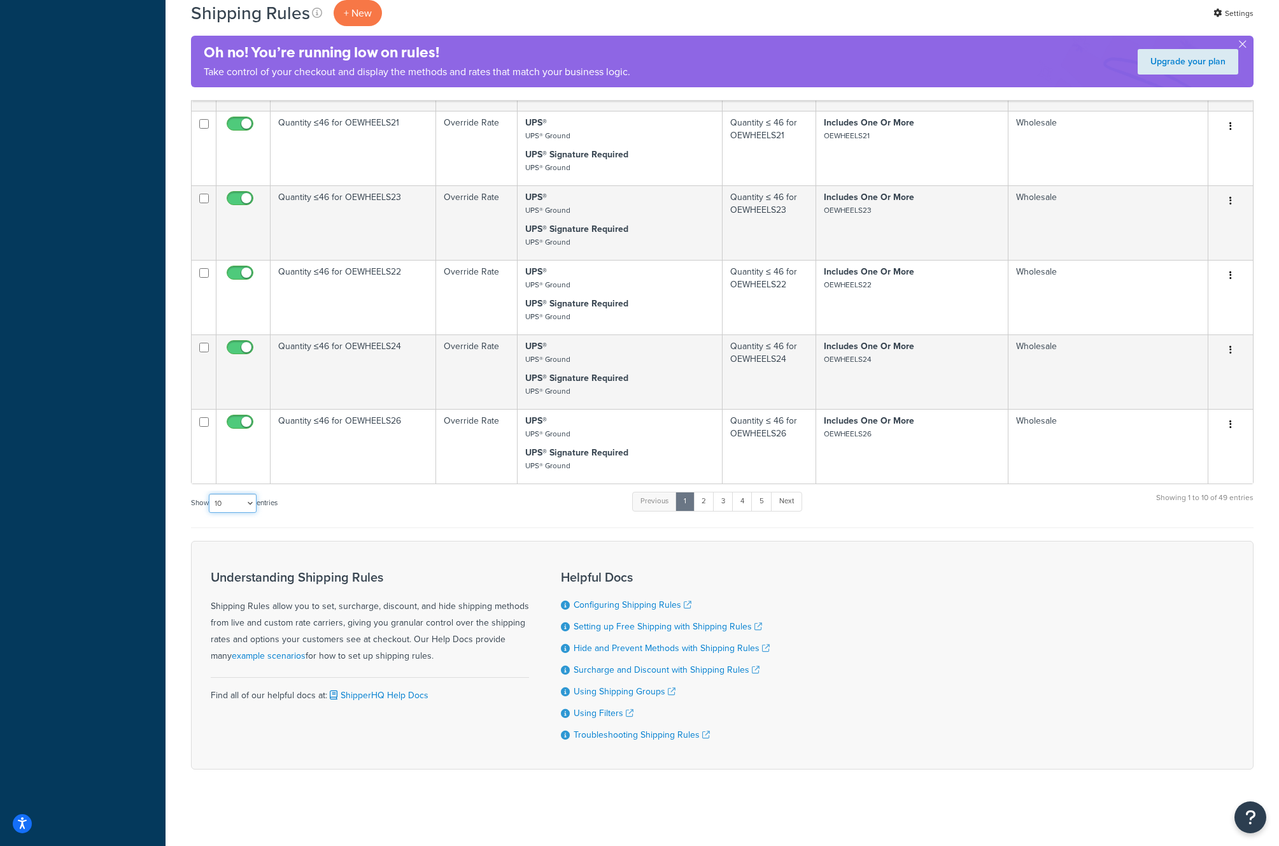
click at [223, 496] on select "10 15 25 50 100 1000" at bounding box center [233, 503] width 48 height 19
select select "100"
click at [210, 494] on select "10 15 25 50 100 1000" at bounding box center [233, 503] width 48 height 19
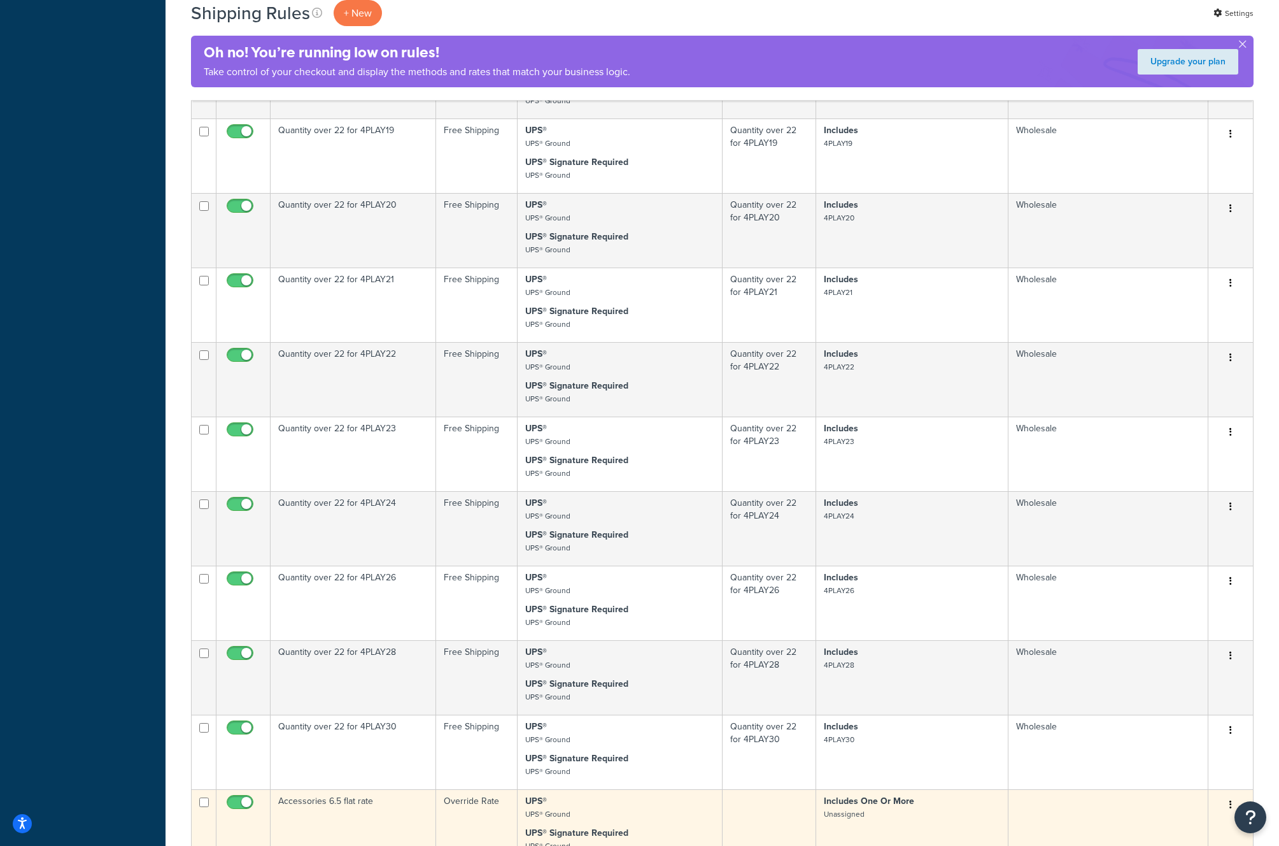
scroll to position [3494, 0]
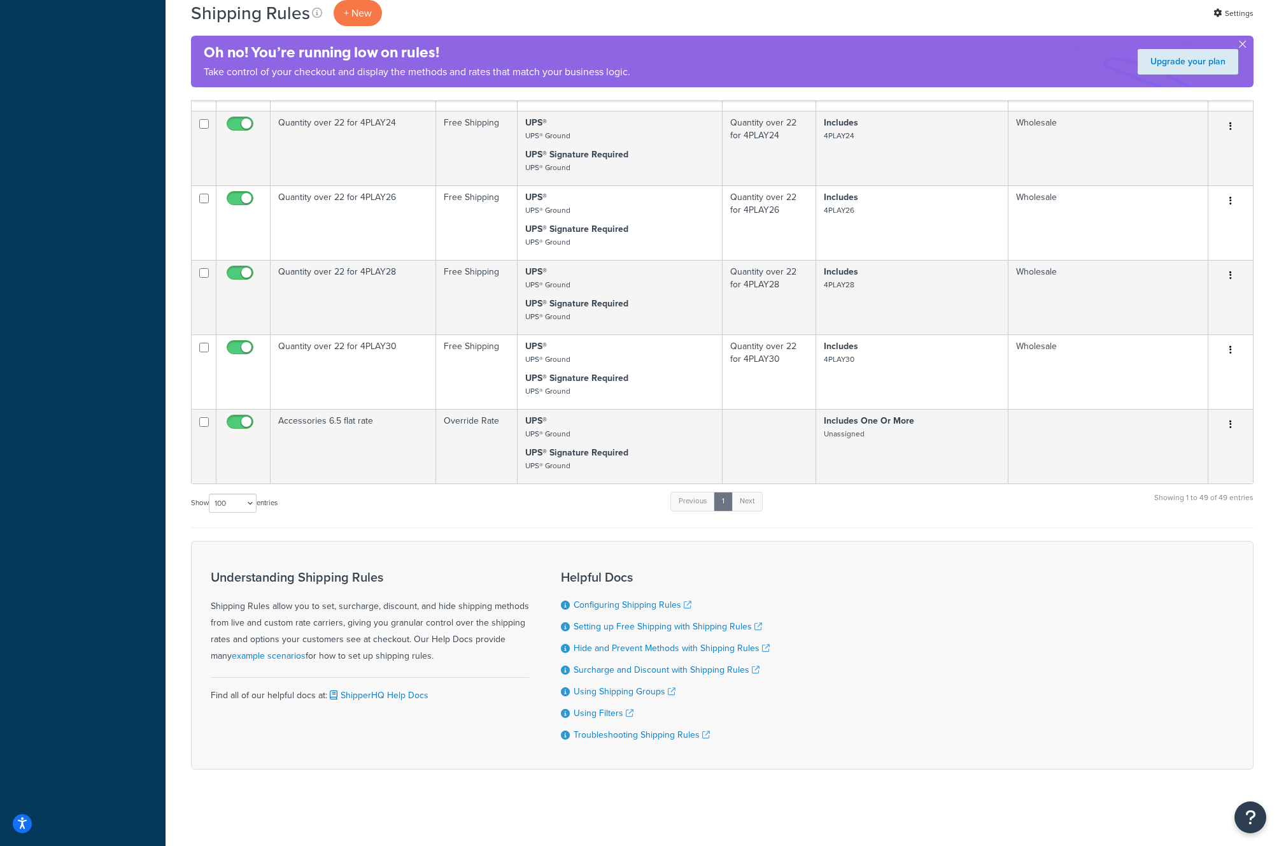
click at [365, 502] on div "Show 10 15 25 50 100 1000 entries Previous 1 Next Showing 1 to 49 of 49 entries" at bounding box center [722, 509] width 1063 height 38
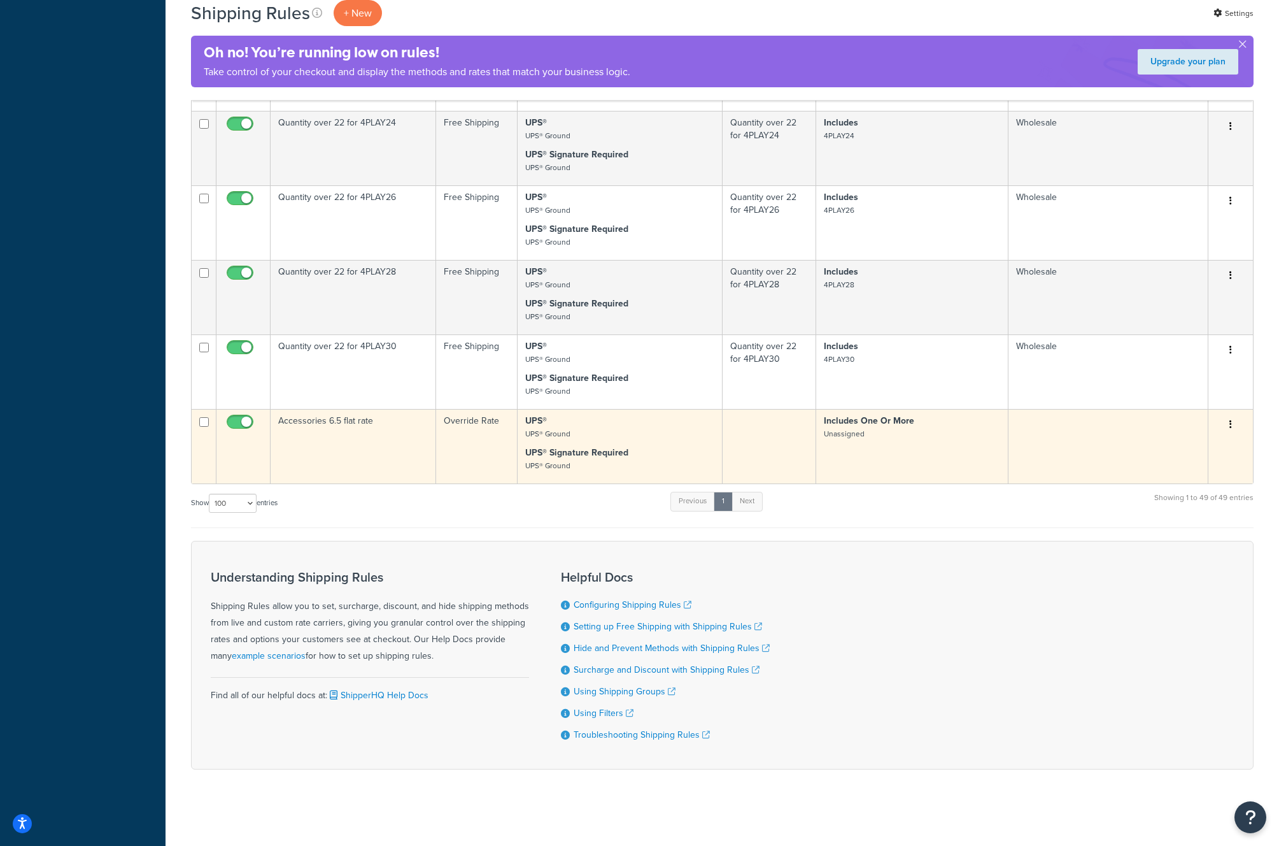
click at [1235, 422] on button "button" at bounding box center [1231, 425] width 18 height 20
click at [1192, 436] on link "Edit" at bounding box center [1189, 449] width 101 height 26
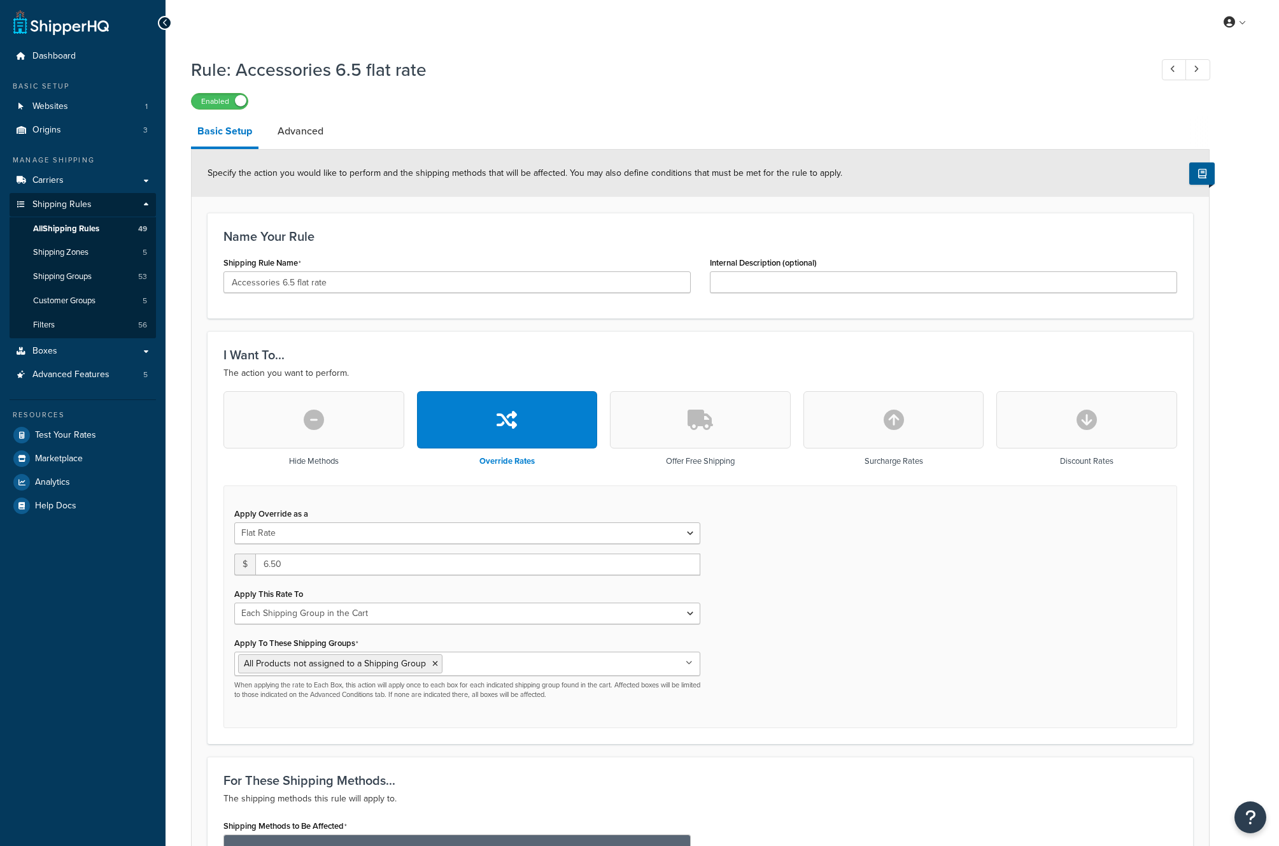
select select "SHIPPING_GROUP"
